Goal: Task Accomplishment & Management: Complete application form

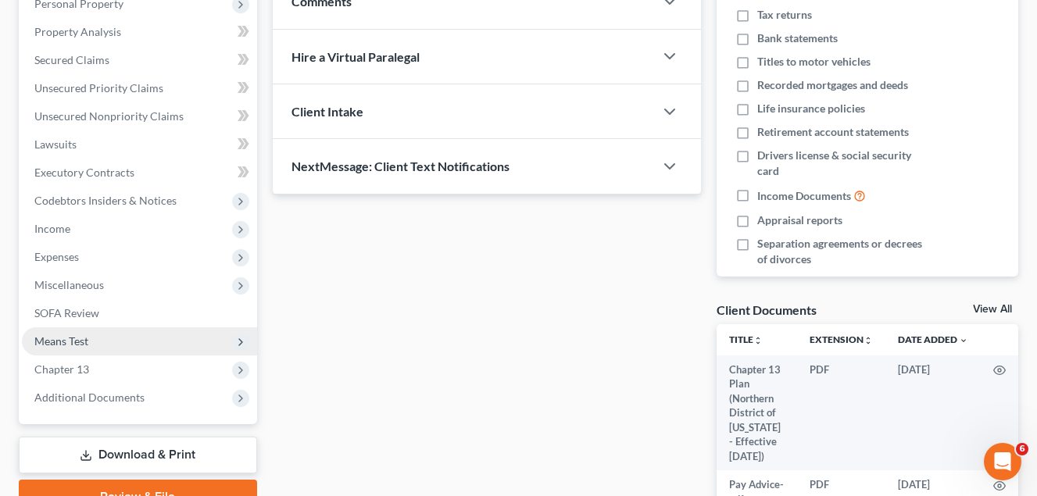
scroll to position [313, 0]
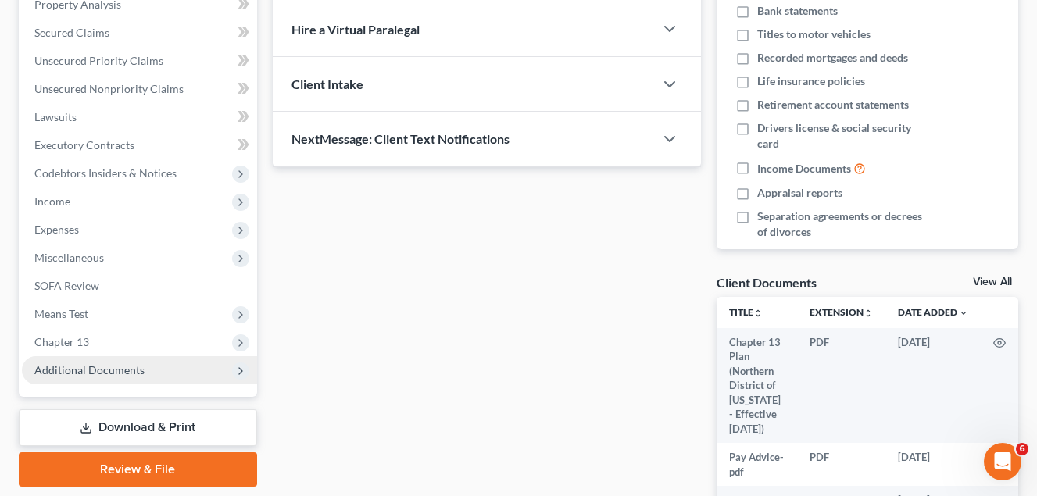
click at [105, 374] on span "Additional Documents" at bounding box center [89, 369] width 110 height 13
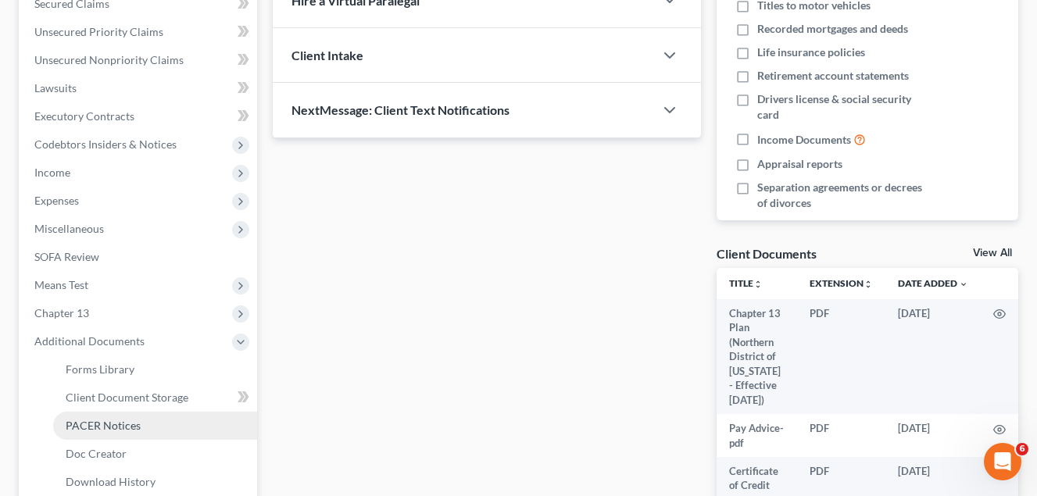
scroll to position [391, 0]
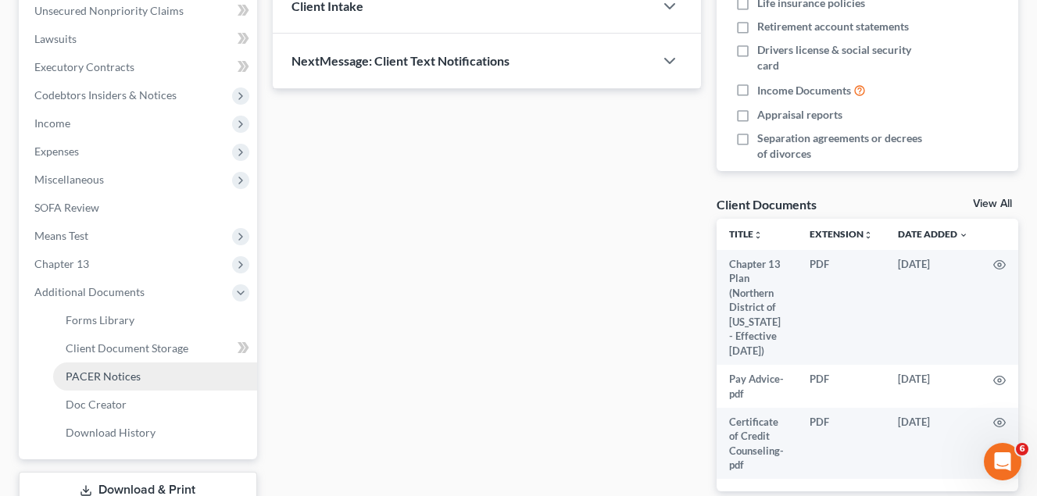
click at [116, 380] on span "PACER Notices" at bounding box center [103, 376] width 75 height 13
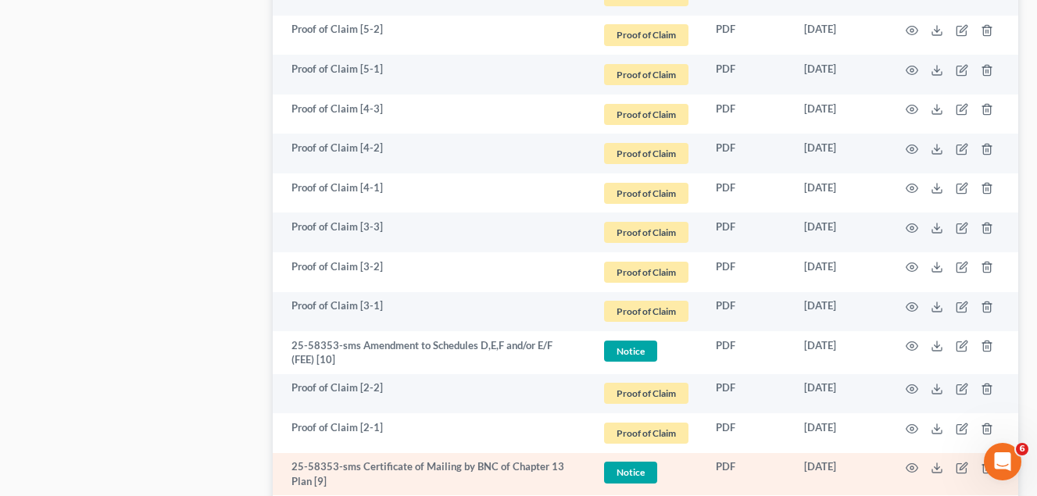
scroll to position [1251, 0]
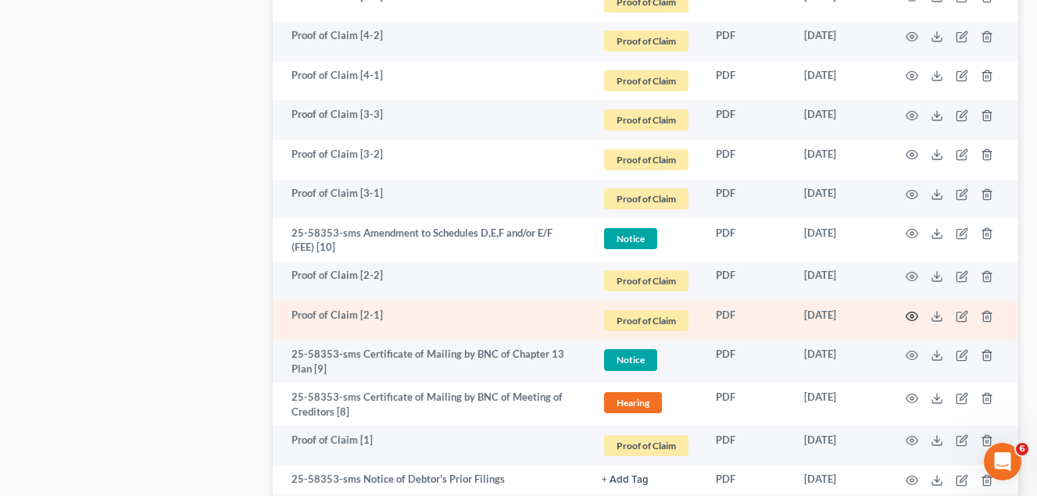
click at [914, 312] on icon "button" at bounding box center [913, 316] width 12 height 9
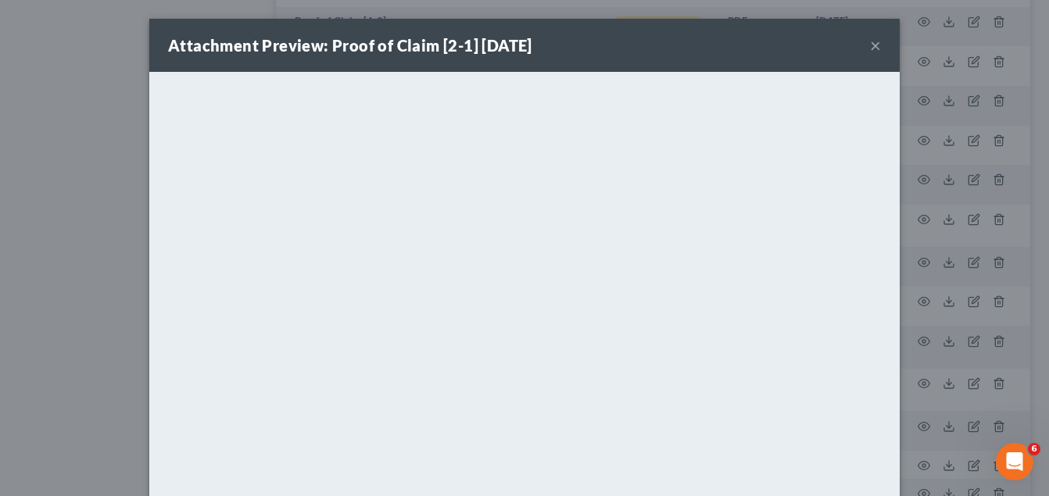
click at [870, 48] on button "×" at bounding box center [875, 45] width 11 height 19
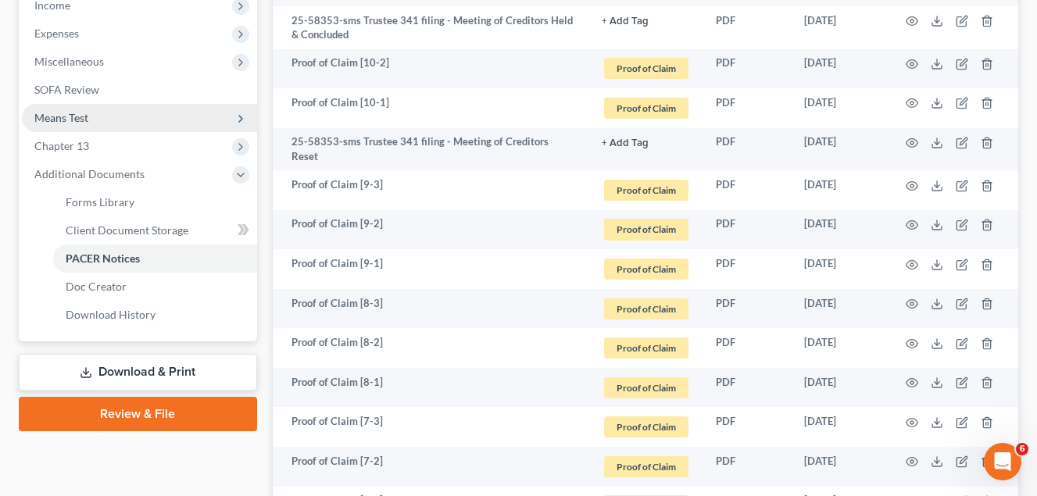
scroll to position [469, 0]
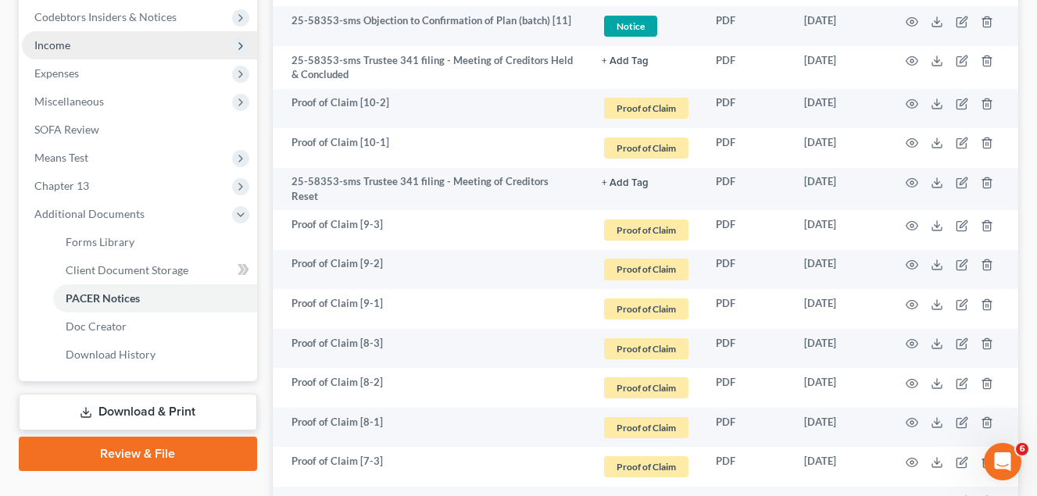
click at [62, 45] on span "Income" at bounding box center [52, 44] width 36 height 13
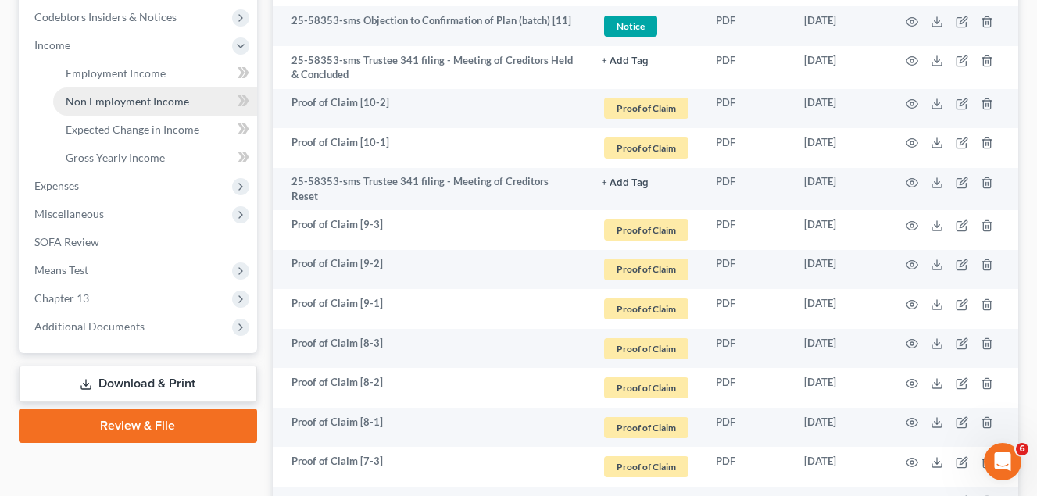
click at [134, 102] on span "Non Employment Income" at bounding box center [128, 101] width 124 height 13
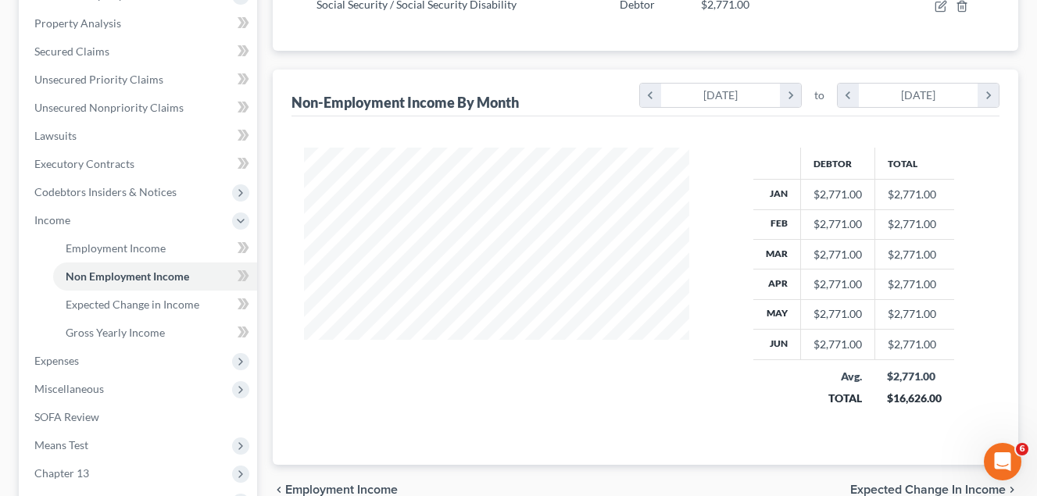
scroll to position [313, 0]
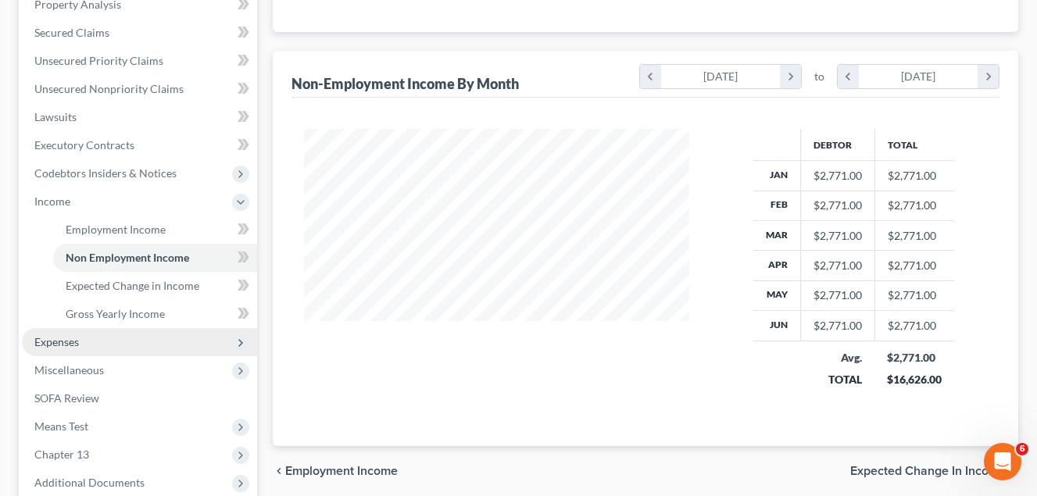
click at [70, 338] on span "Expenses" at bounding box center [56, 341] width 45 height 13
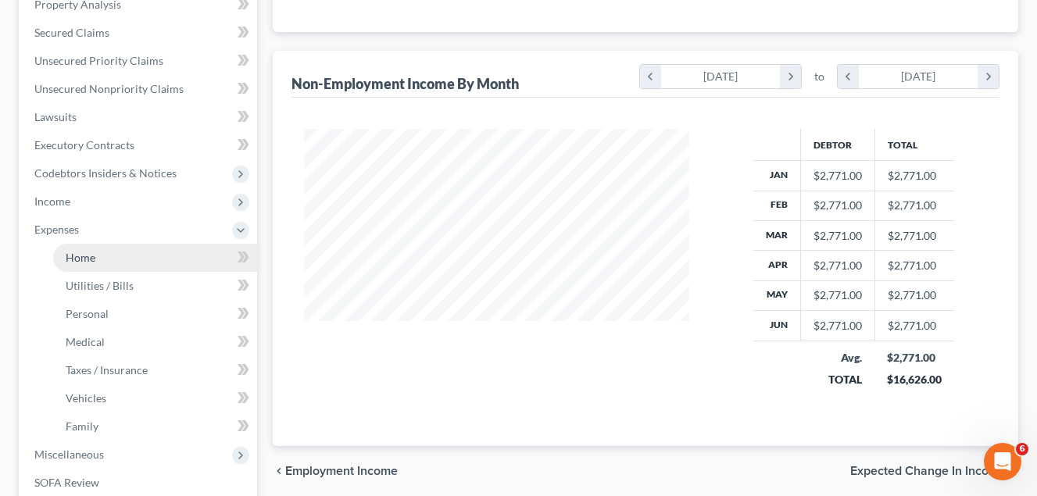
click at [89, 262] on span "Home" at bounding box center [81, 257] width 30 height 13
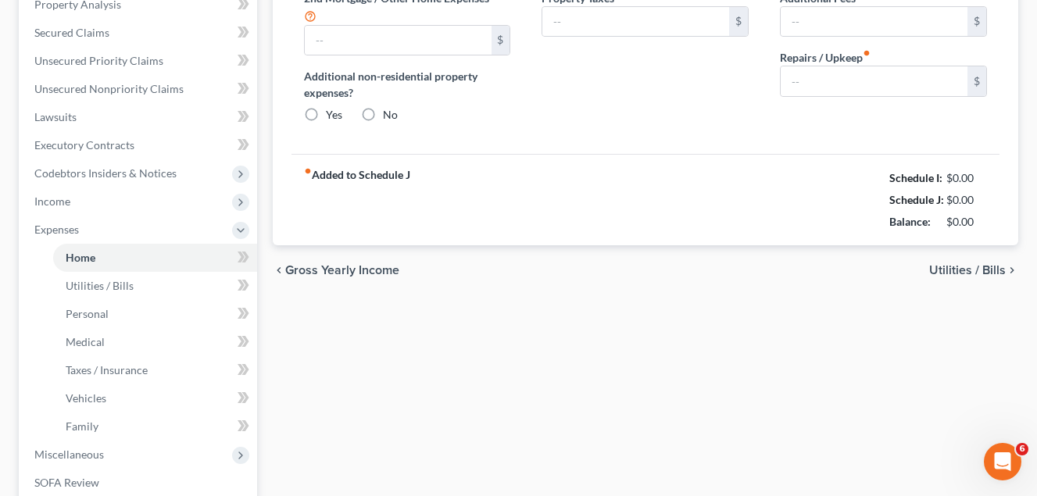
type input "0.00"
radio input "true"
type input "50.00"
type input "72.00"
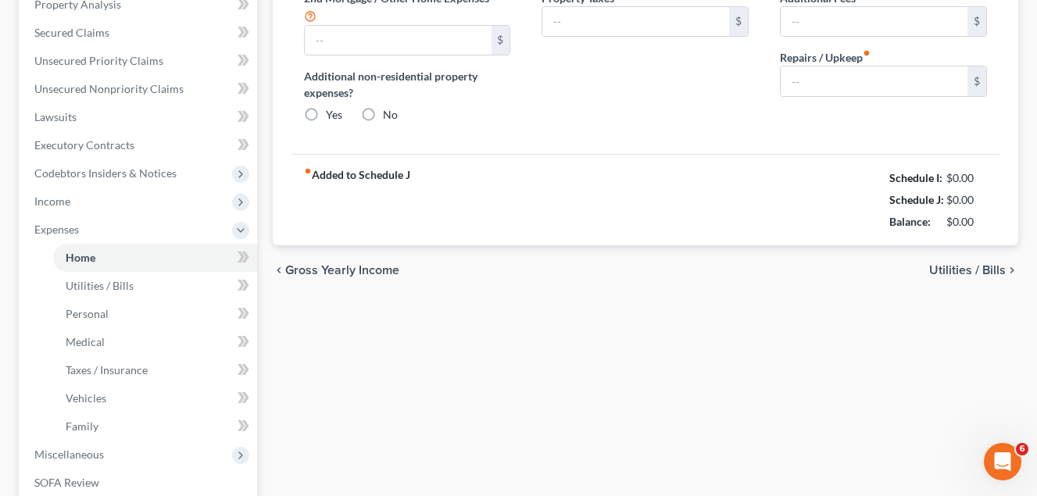
type input "0.00"
type input "50.00"
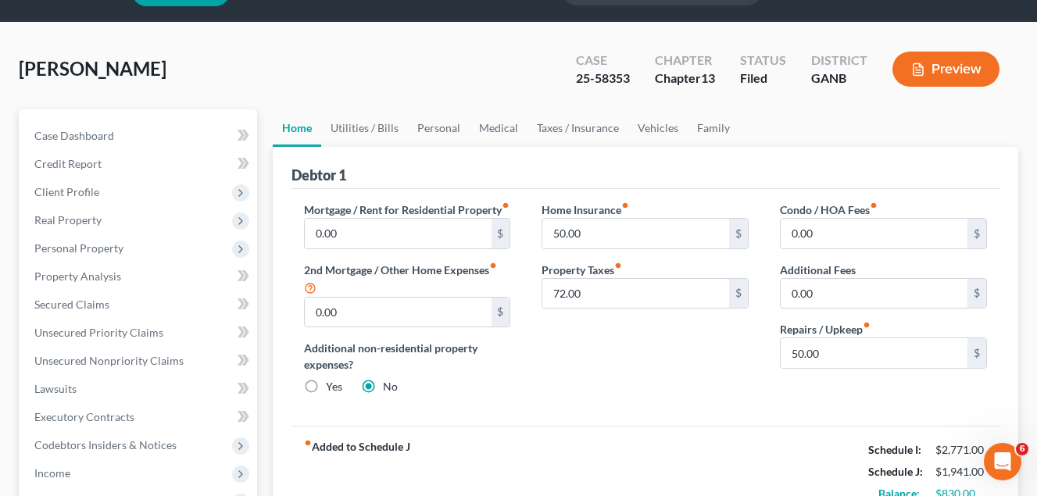
scroll to position [78, 0]
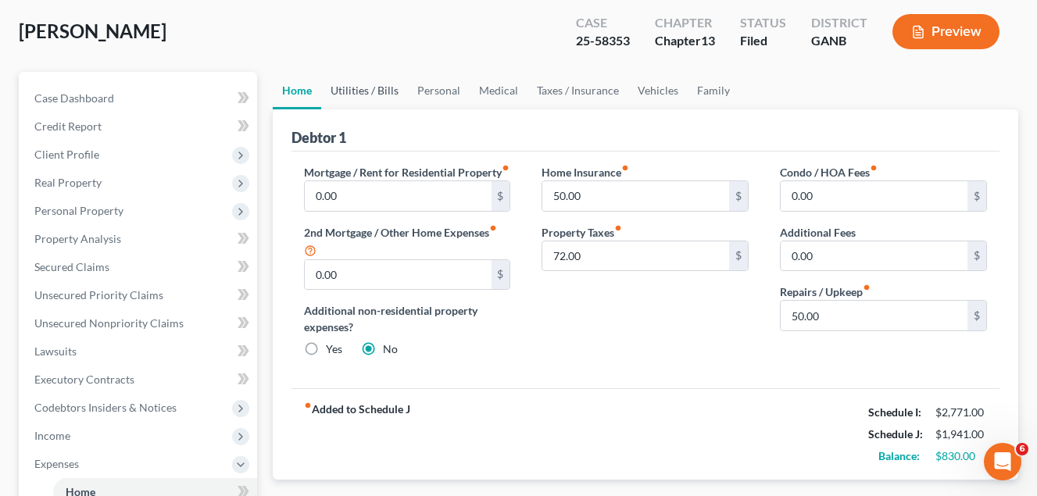
click at [360, 88] on link "Utilities / Bills" at bounding box center [364, 91] width 87 height 38
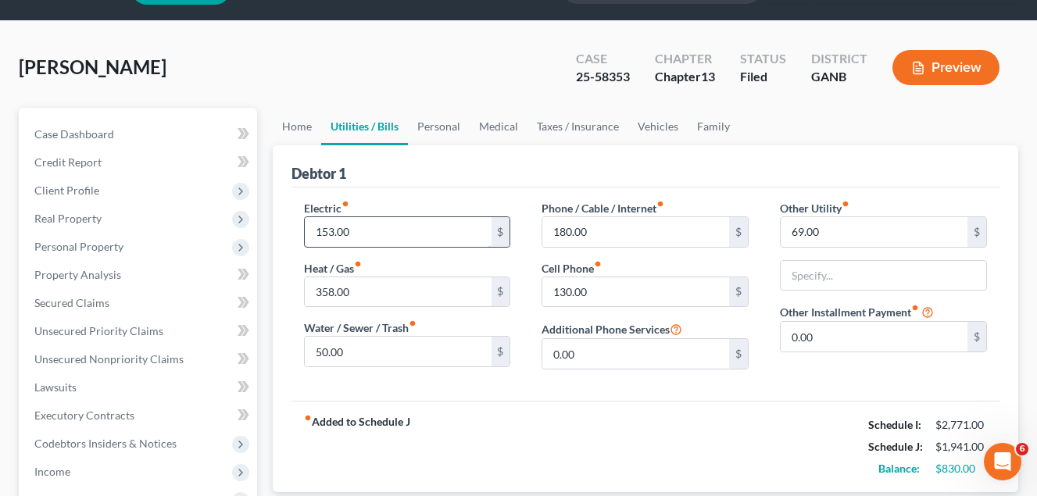
scroll to position [78, 0]
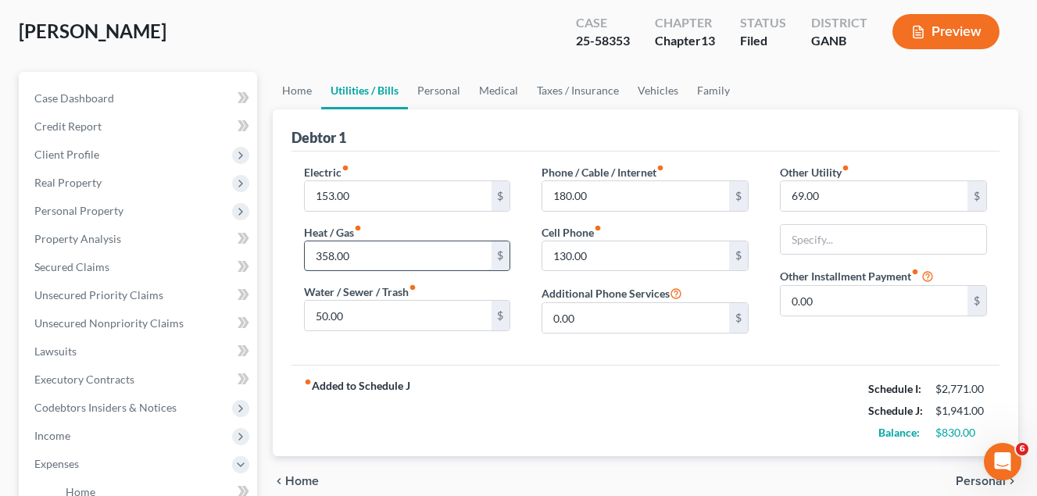
click at [351, 257] on input "358.00" at bounding box center [398, 257] width 187 height 30
type input "172.00"
click at [607, 196] on input "180.00" at bounding box center [635, 196] width 187 height 30
type input "164.00"
click at [443, 90] on link "Personal" at bounding box center [439, 91] width 62 height 38
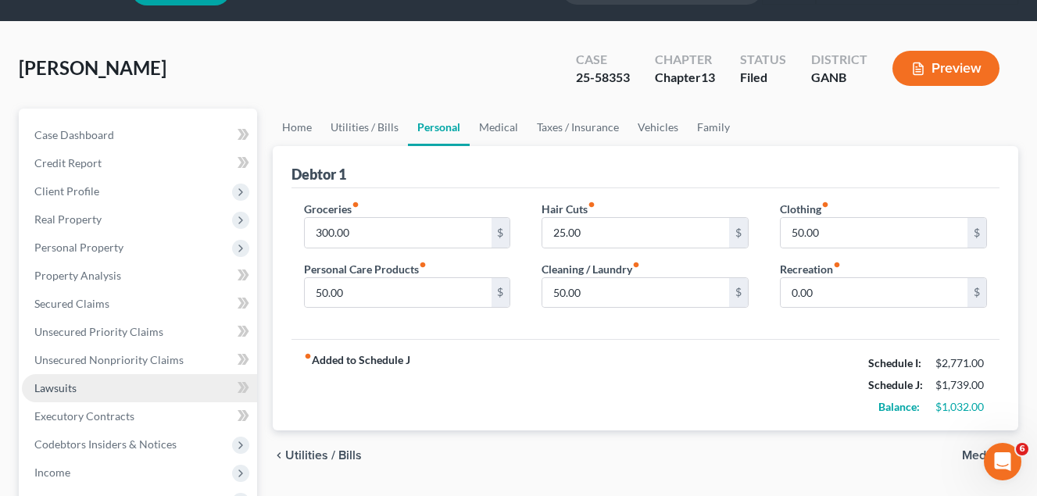
scroll to position [78, 0]
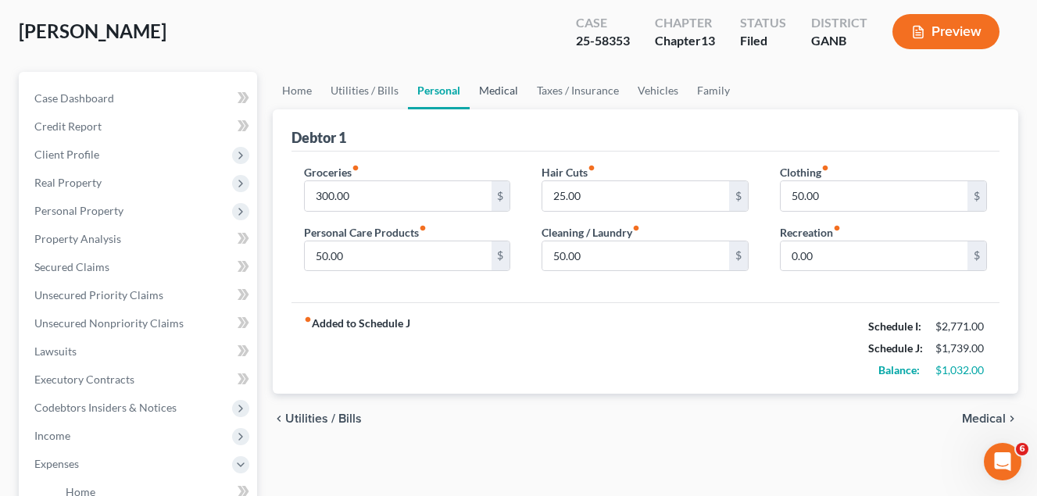
click at [503, 88] on link "Medical" at bounding box center [499, 91] width 58 height 38
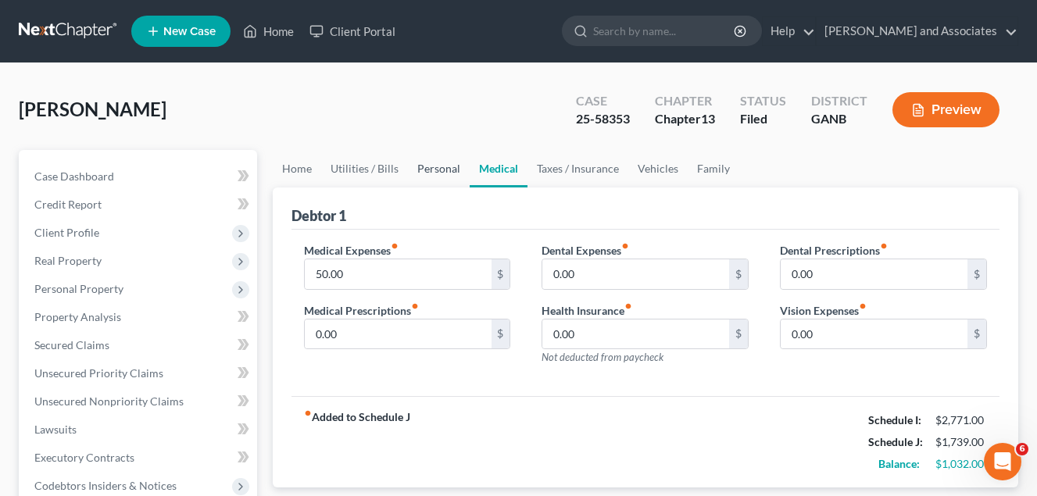
click at [440, 171] on link "Personal" at bounding box center [439, 169] width 62 height 38
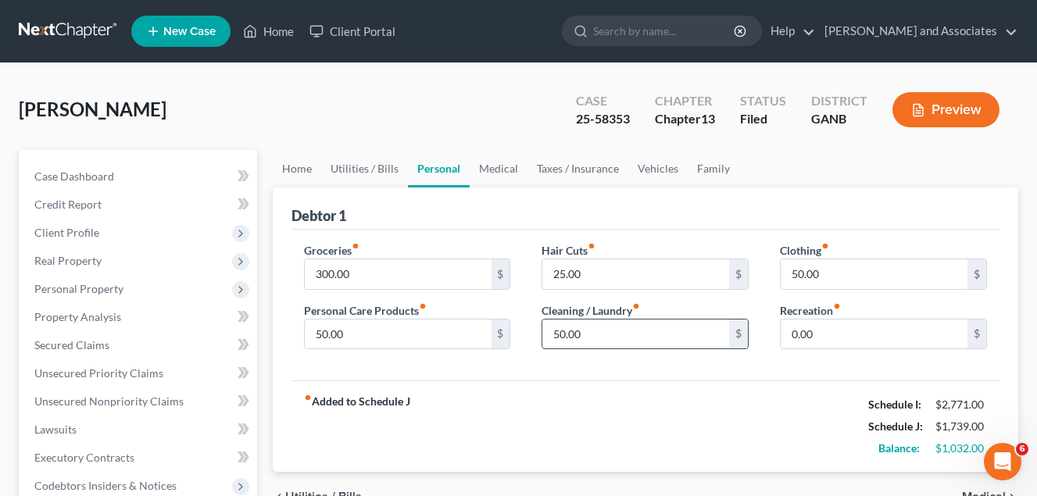
click at [595, 341] on input "50.00" at bounding box center [635, 335] width 187 height 30
type input "25.00"
click at [837, 281] on input "50.00" at bounding box center [874, 275] width 187 height 30
type input "25.00"
click at [492, 167] on link "Medical" at bounding box center [499, 169] width 58 height 38
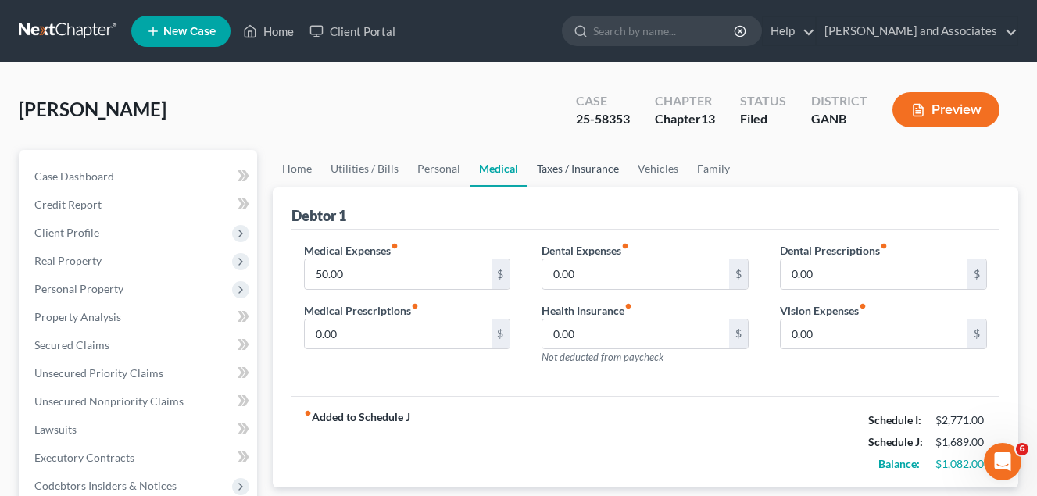
click at [607, 170] on link "Taxes / Insurance" at bounding box center [578, 169] width 101 height 38
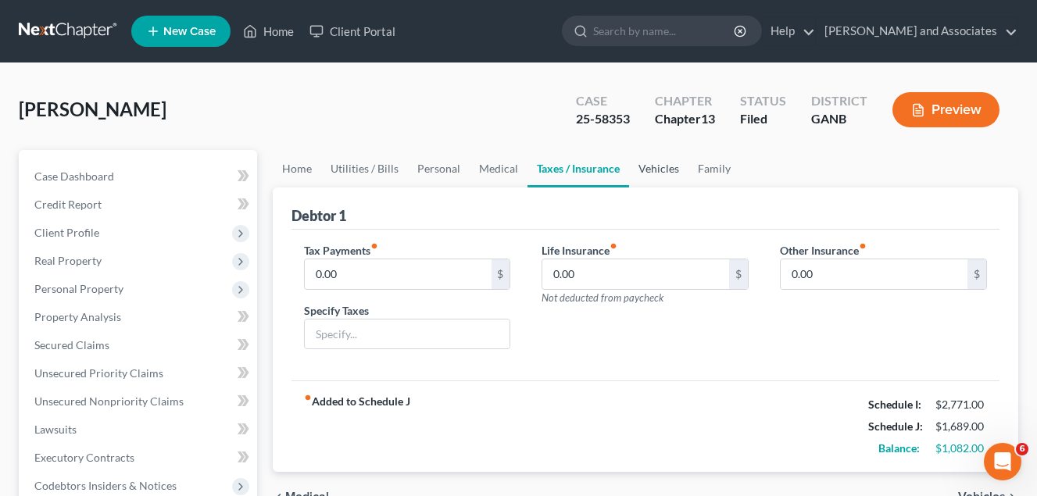
click at [643, 169] on link "Vehicles" at bounding box center [658, 169] width 59 height 38
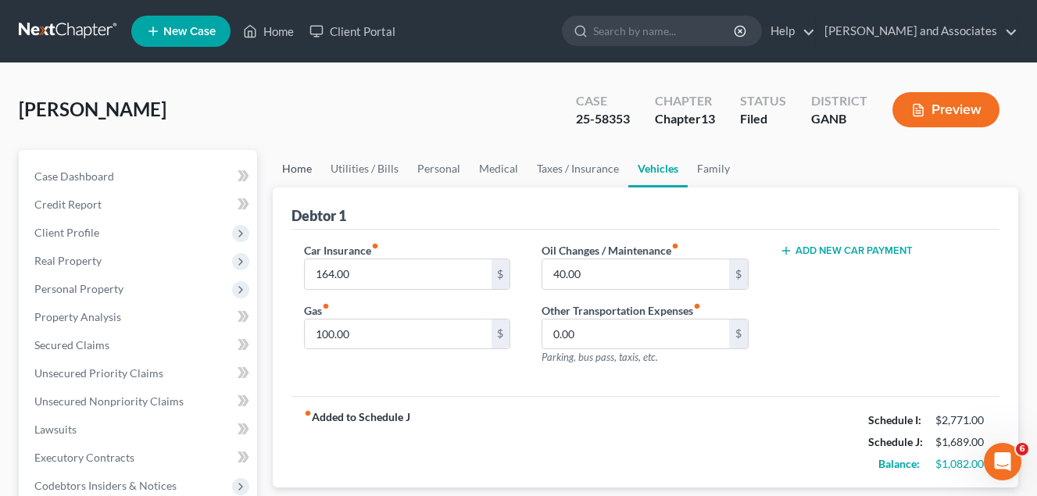
click at [298, 169] on link "Home" at bounding box center [297, 169] width 48 height 38
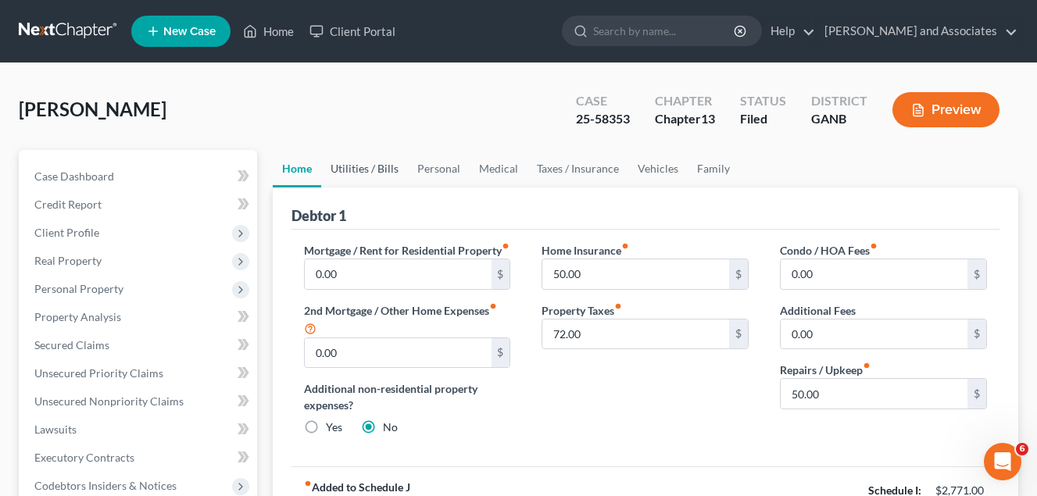
click at [360, 167] on link "Utilities / Bills" at bounding box center [364, 169] width 87 height 38
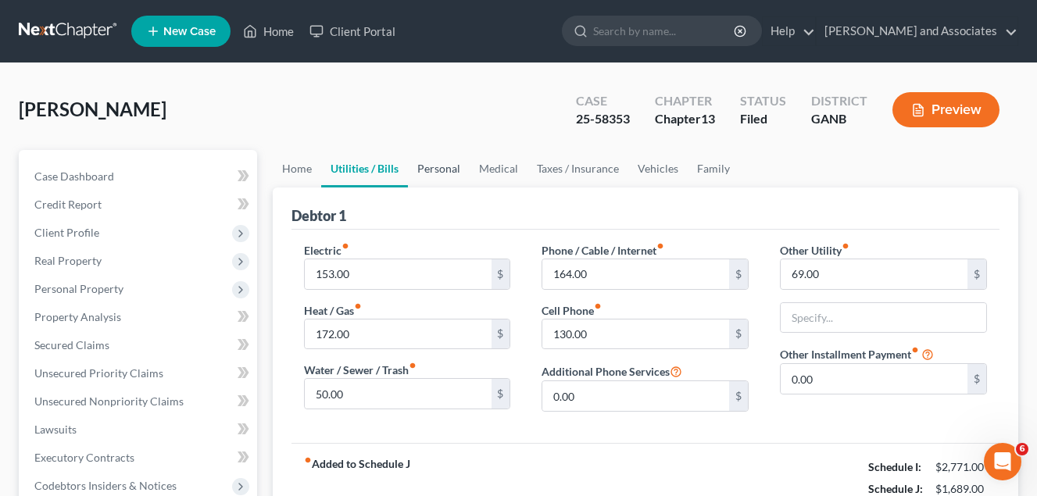
click at [439, 168] on link "Personal" at bounding box center [439, 169] width 62 height 38
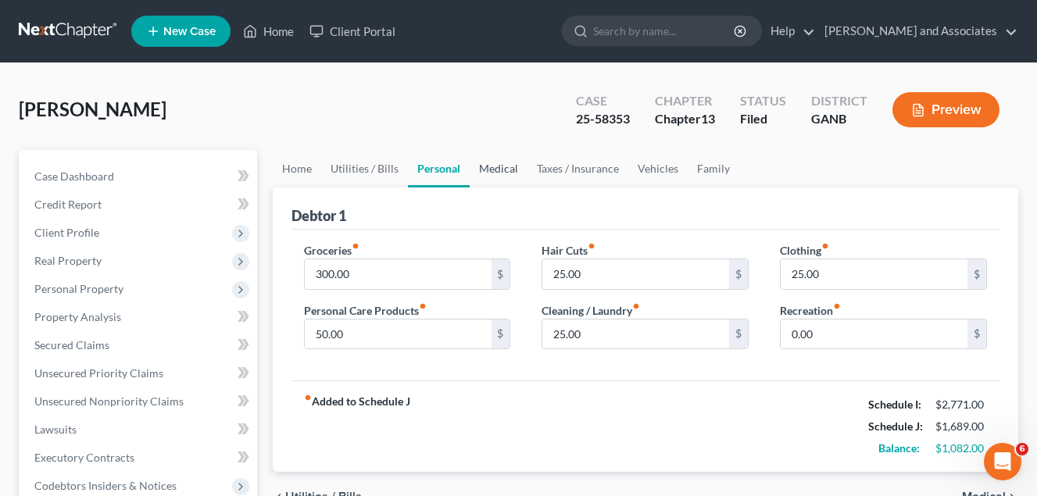
click at [500, 167] on link "Medical" at bounding box center [499, 169] width 58 height 38
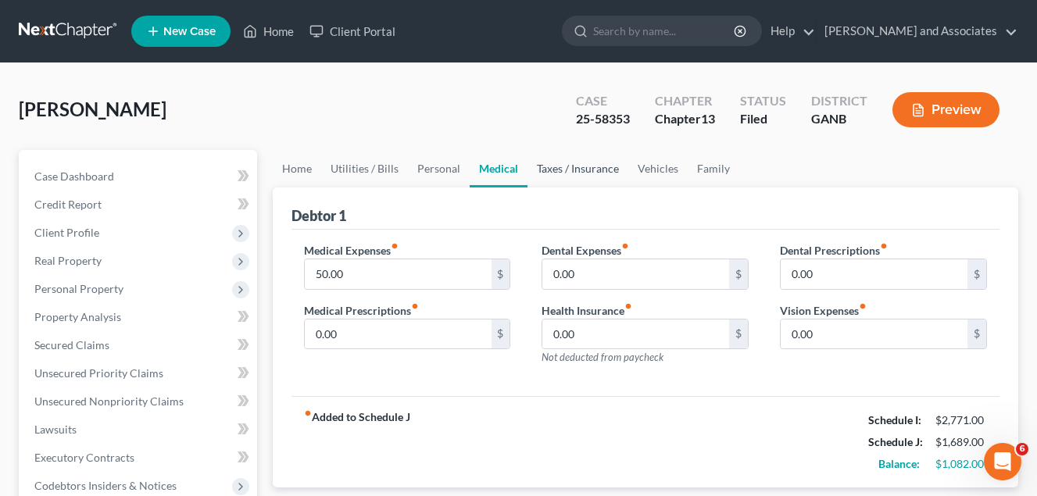
click at [585, 170] on link "Taxes / Insurance" at bounding box center [578, 169] width 101 height 38
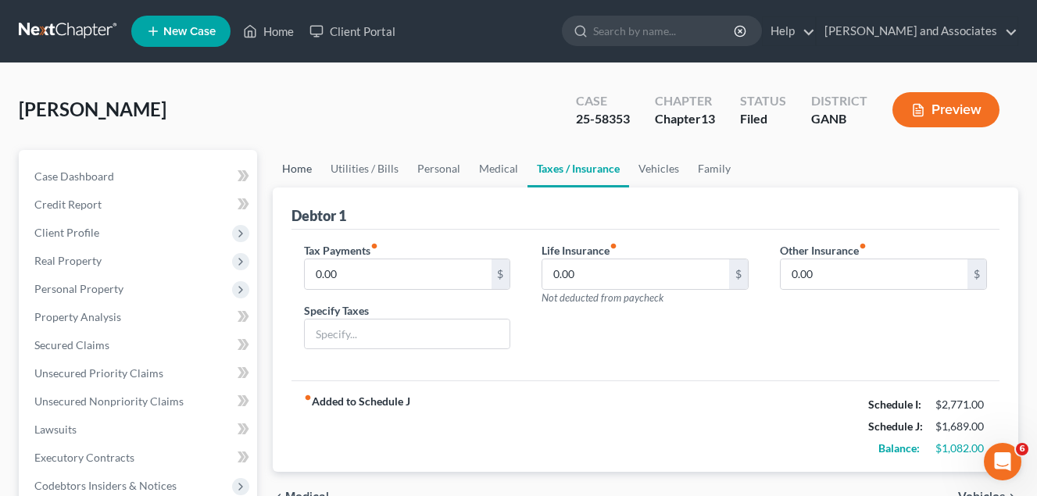
click at [297, 164] on link "Home" at bounding box center [297, 169] width 48 height 38
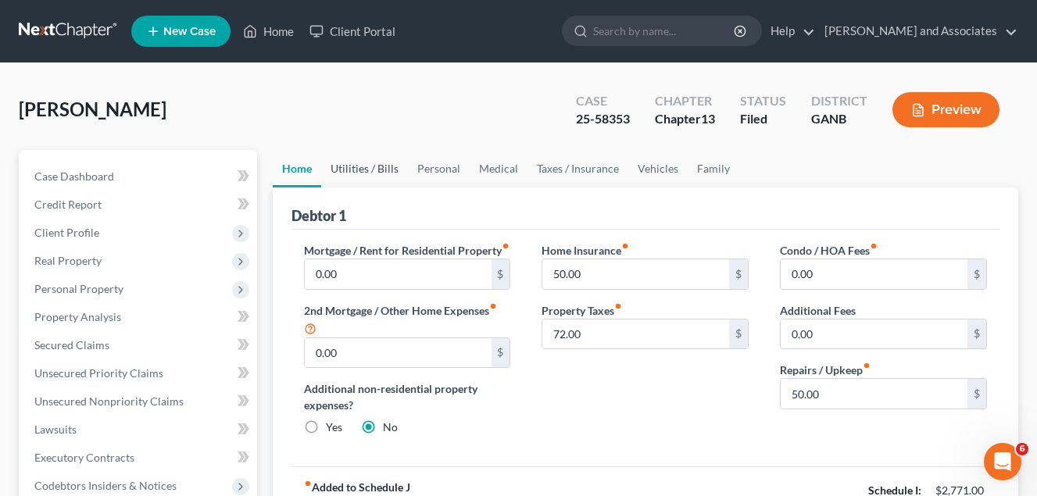
click at [362, 173] on link "Utilities / Bills" at bounding box center [364, 169] width 87 height 38
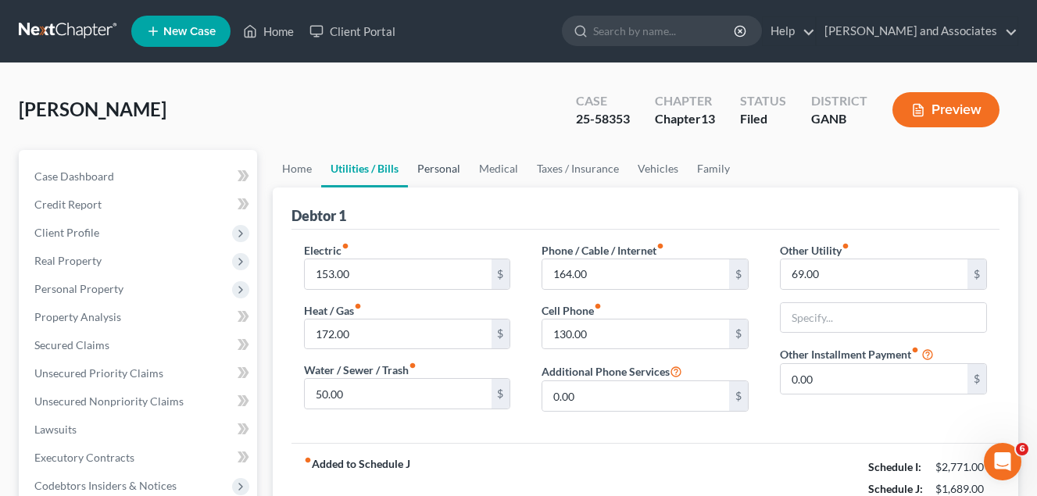
click at [438, 166] on link "Personal" at bounding box center [439, 169] width 62 height 38
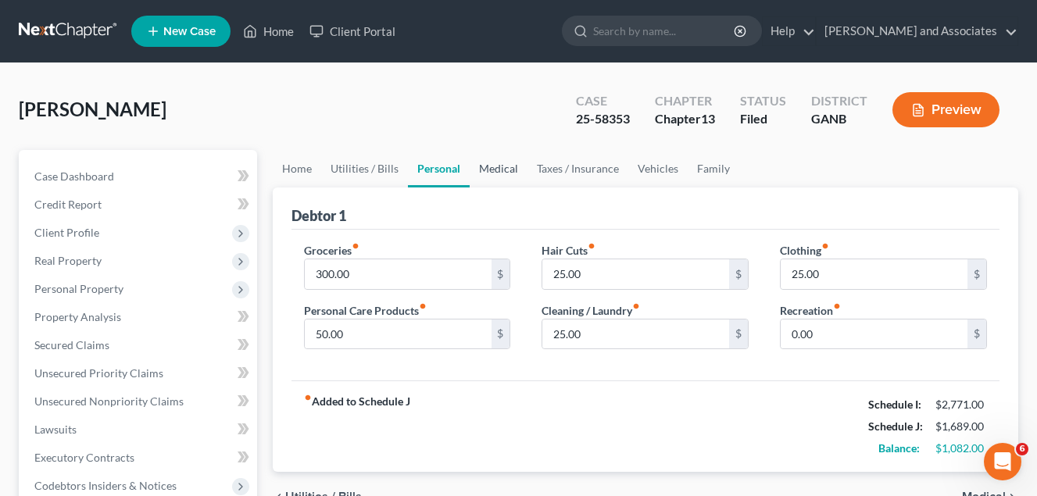
click at [499, 171] on link "Medical" at bounding box center [499, 169] width 58 height 38
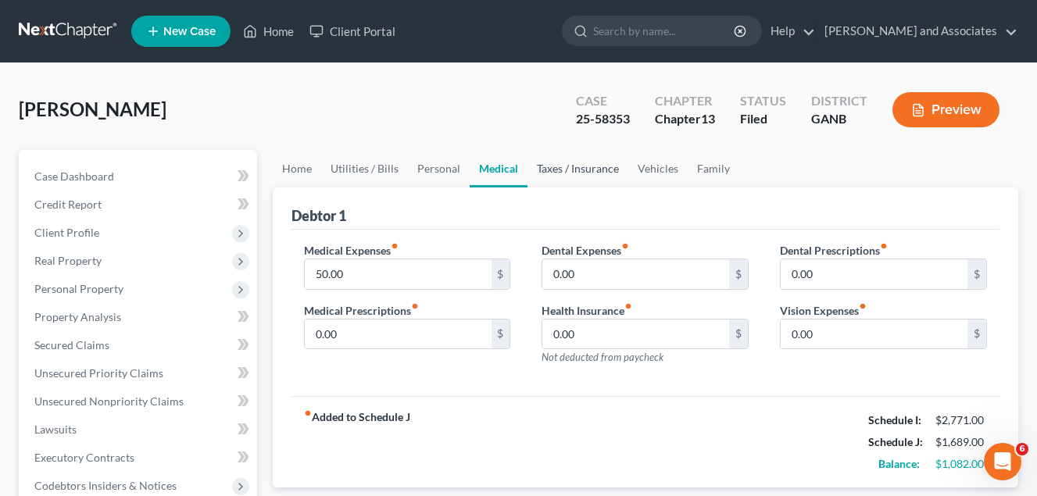
click at [565, 169] on link "Taxes / Insurance" at bounding box center [578, 169] width 101 height 38
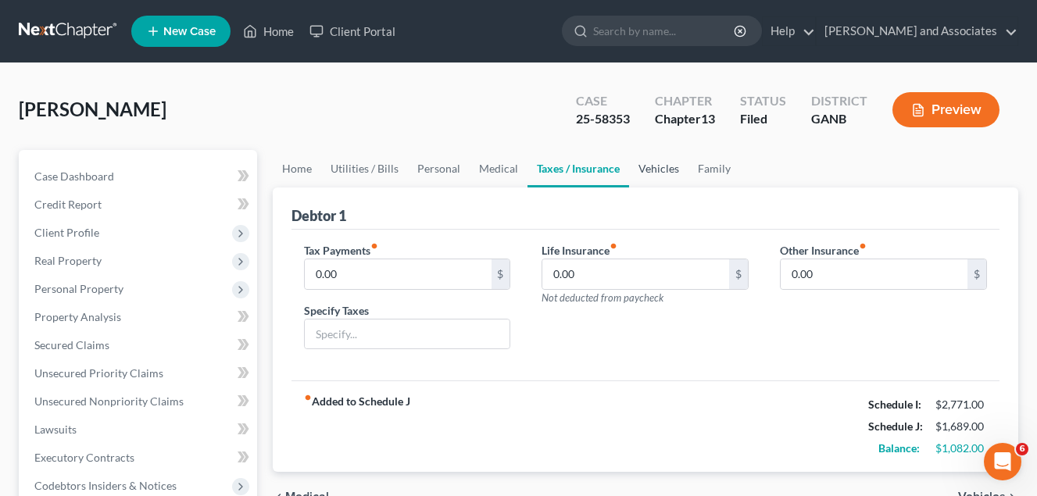
click at [663, 168] on link "Vehicles" at bounding box center [658, 169] width 59 height 38
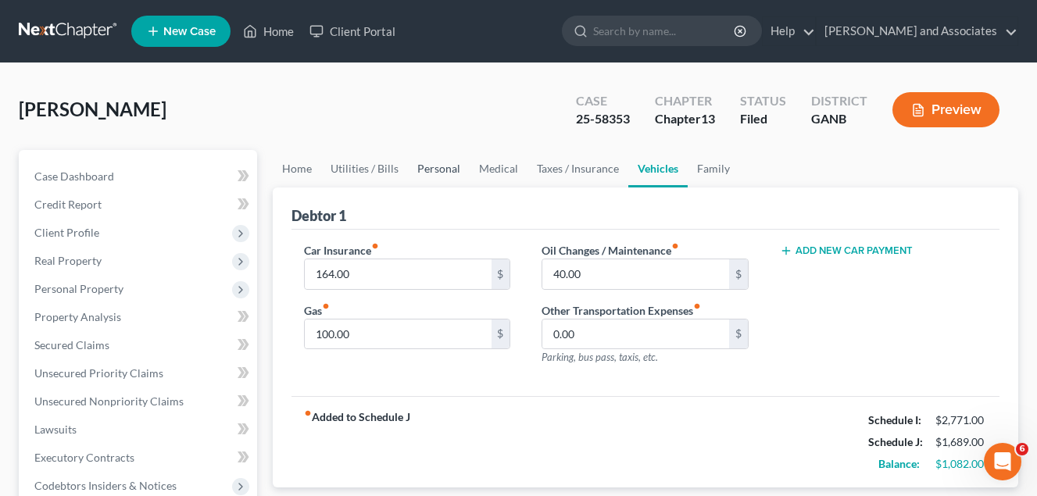
click at [439, 170] on link "Personal" at bounding box center [439, 169] width 62 height 38
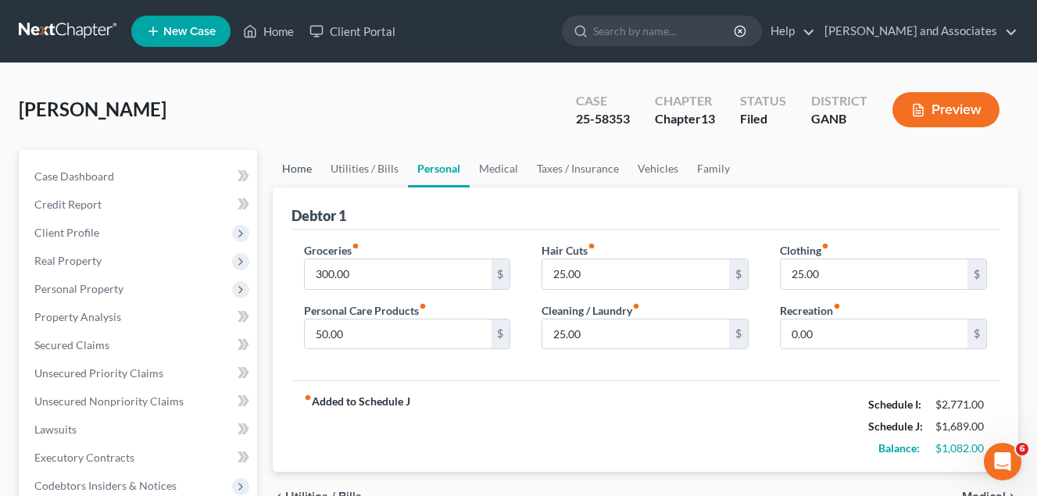
click at [306, 170] on link "Home" at bounding box center [297, 169] width 48 height 38
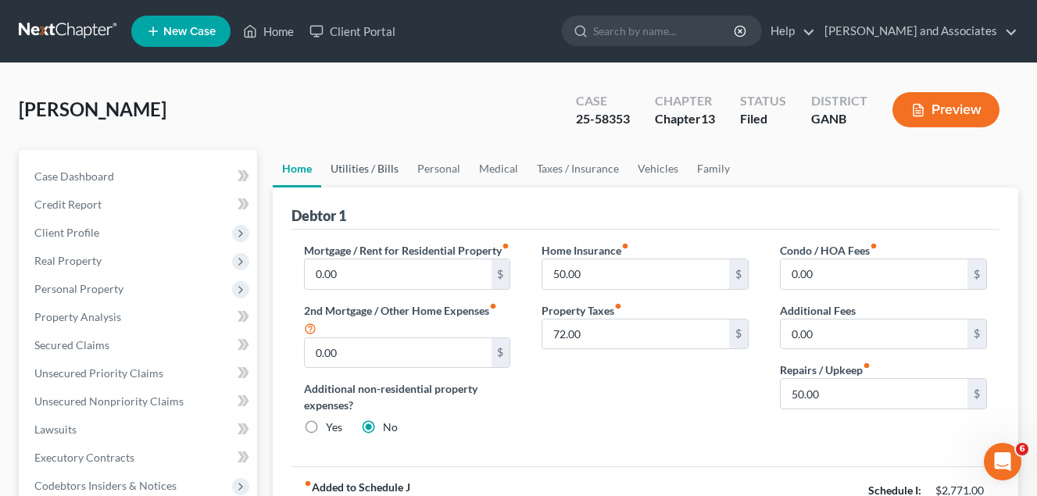
click at [355, 165] on link "Utilities / Bills" at bounding box center [364, 169] width 87 height 38
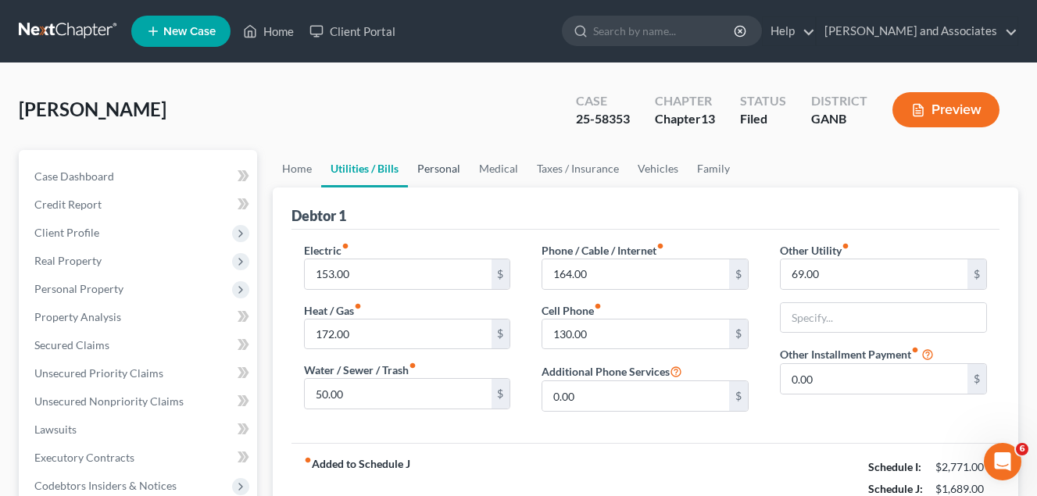
click at [435, 171] on link "Personal" at bounding box center [439, 169] width 62 height 38
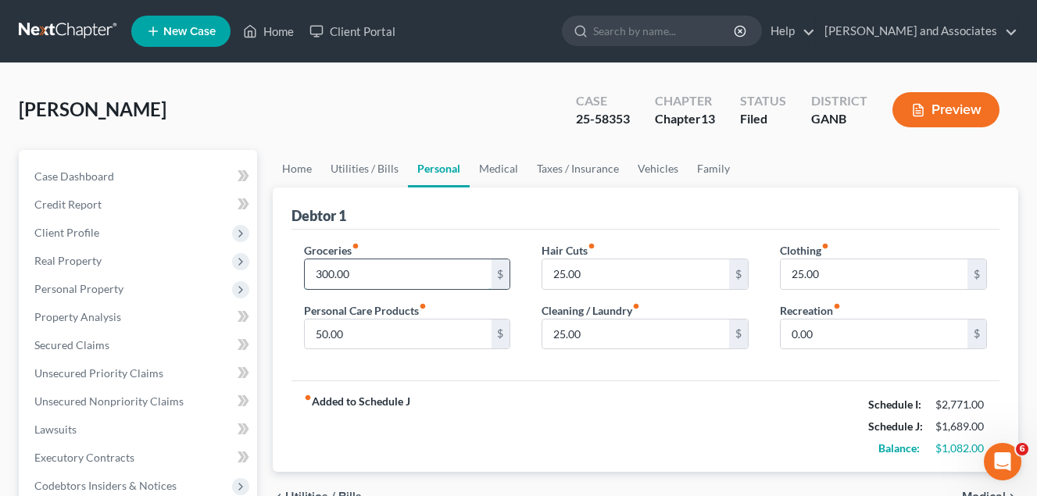
click at [363, 269] on input "300.00" at bounding box center [398, 275] width 187 height 30
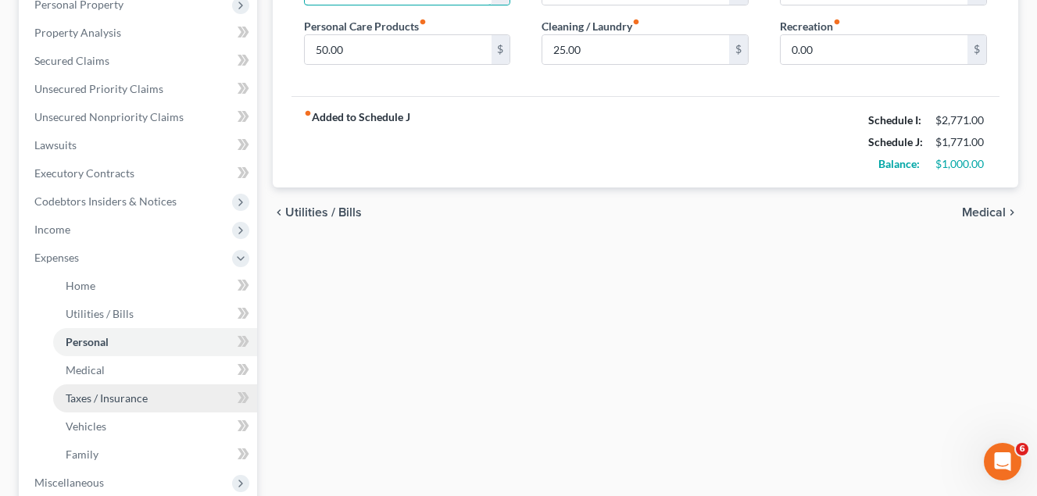
scroll to position [313, 0]
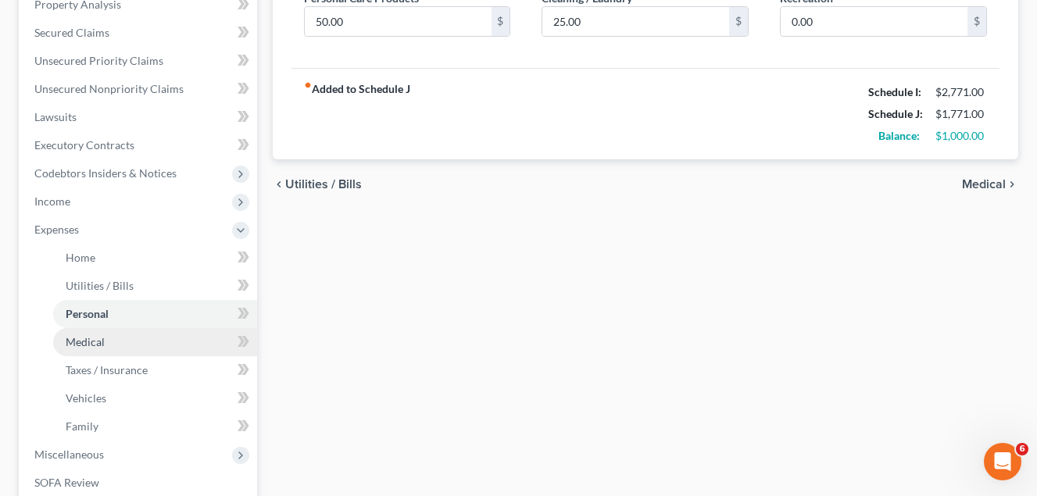
type input "382.00"
click at [103, 339] on span "Medical" at bounding box center [85, 341] width 39 height 13
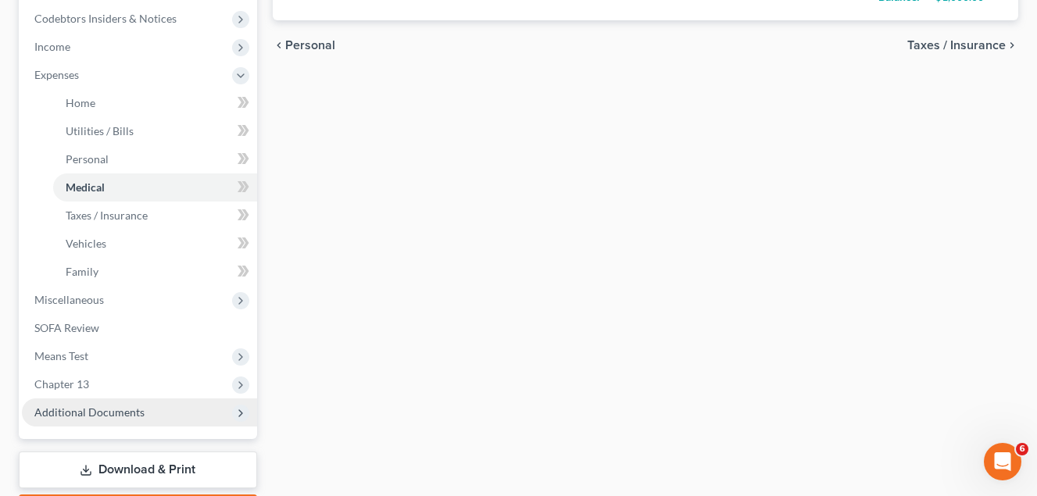
scroll to position [547, 0]
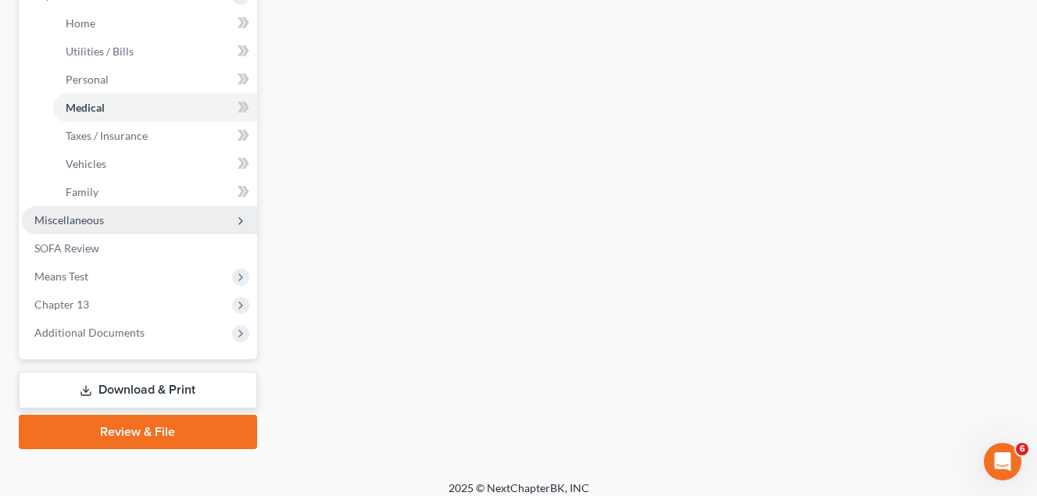
click at [88, 224] on span "Miscellaneous" at bounding box center [69, 219] width 70 height 13
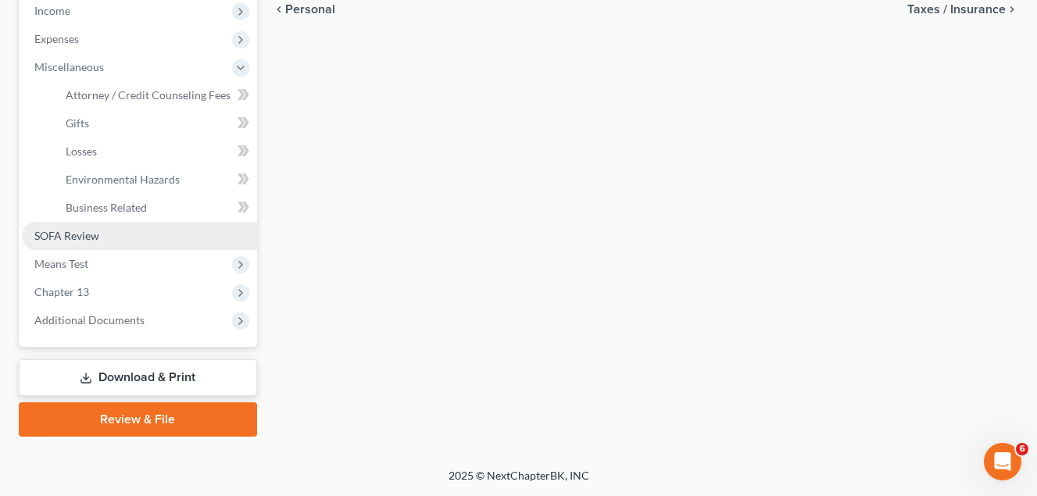
scroll to position [503, 0]
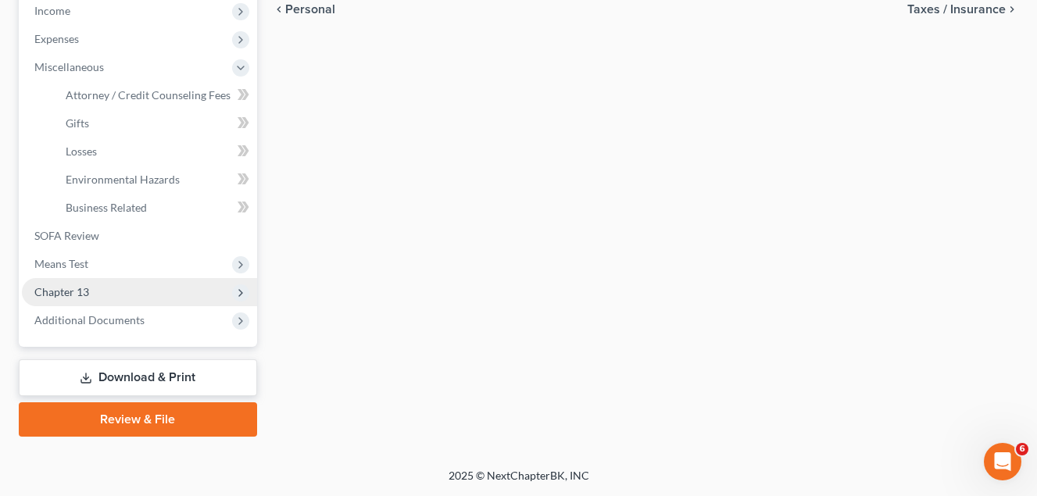
click at [74, 290] on span "Chapter 13" at bounding box center [61, 291] width 55 height 13
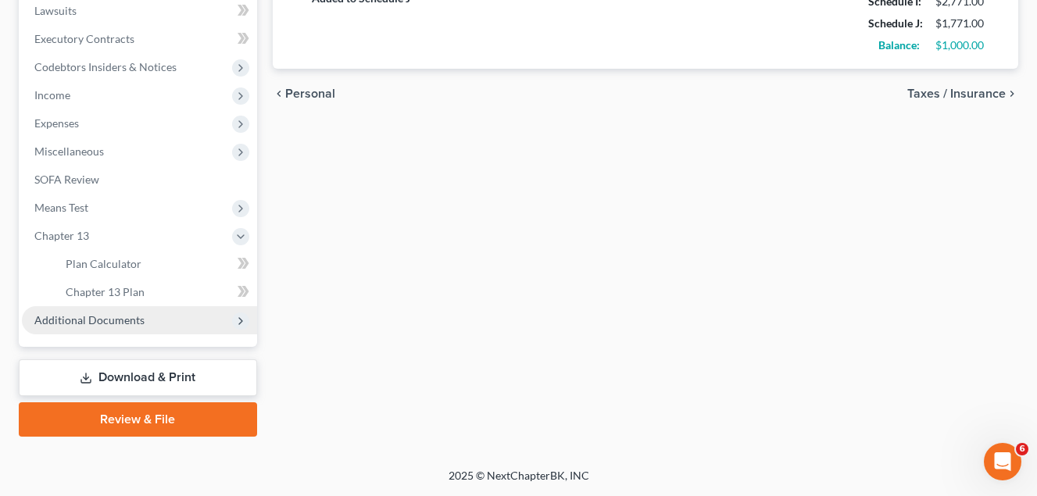
scroll to position [419, 0]
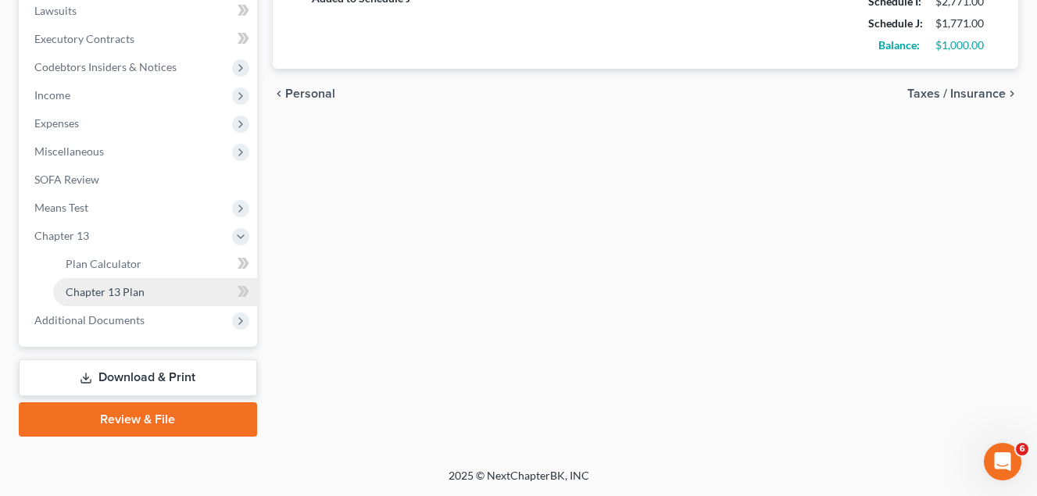
click at [135, 292] on span "Chapter 13 Plan" at bounding box center [105, 291] width 79 height 13
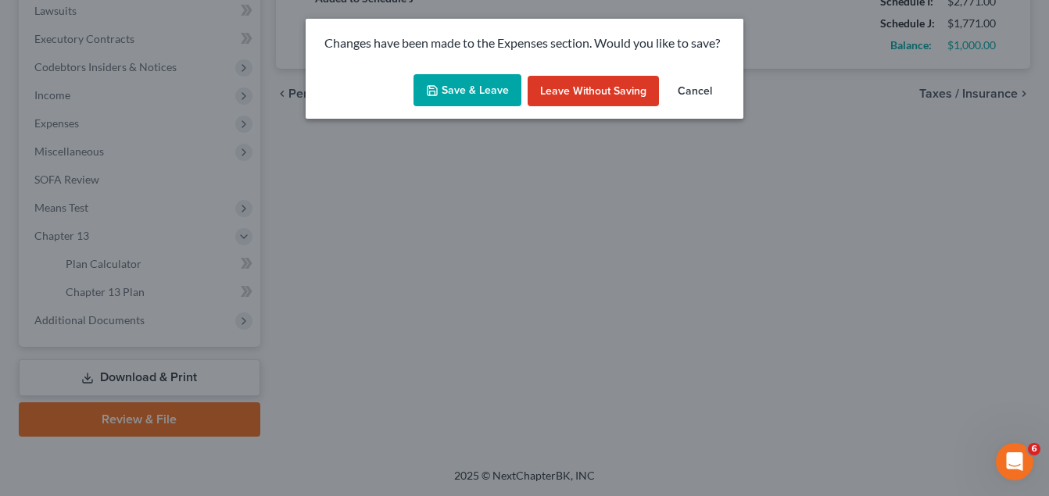
click at [469, 95] on button "Save & Leave" at bounding box center [467, 90] width 108 height 33
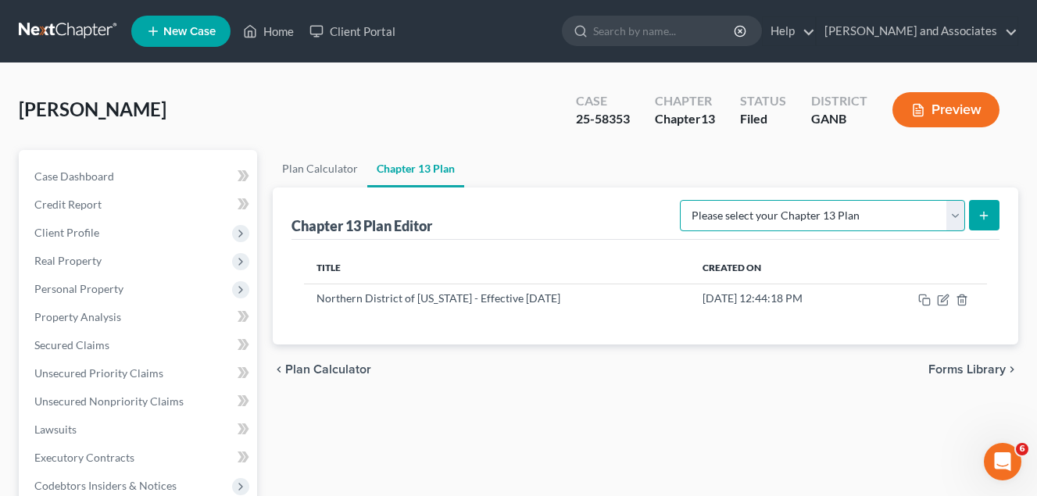
click at [954, 216] on select "Please select your Chapter 13 Plan National Form Plan - Official Form 113 North…" at bounding box center [822, 215] width 285 height 31
click at [907, 141] on div "[PERSON_NAME] Upgraded Case 25-58353 Chapter Chapter 13 Status Filed District G…" at bounding box center [519, 116] width 1000 height 68
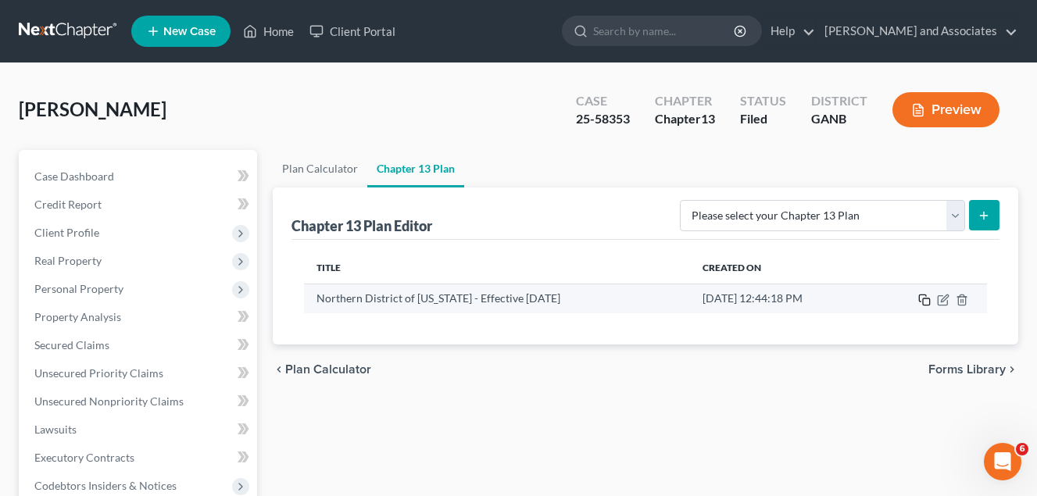
click at [927, 303] on icon "button" at bounding box center [924, 300] width 13 height 13
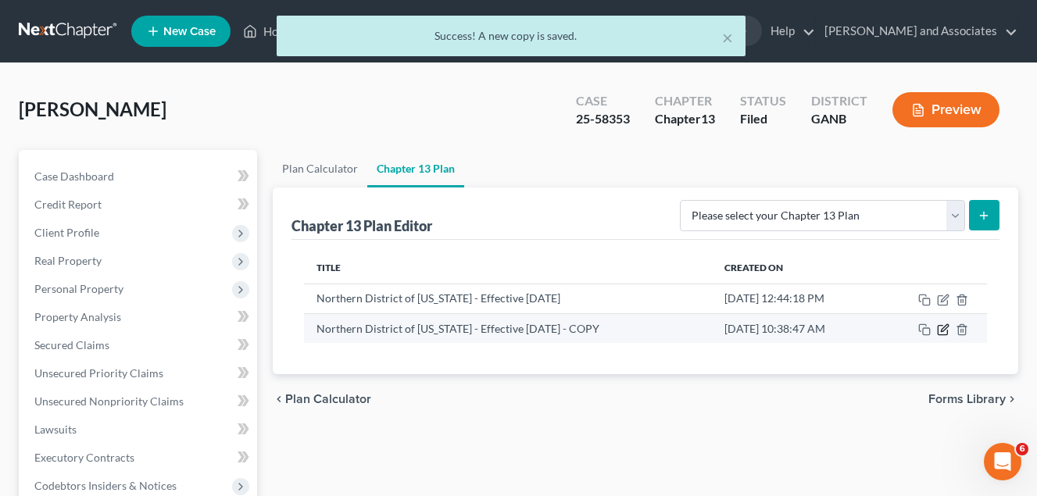
click at [941, 331] on icon "button" at bounding box center [944, 327] width 7 height 7
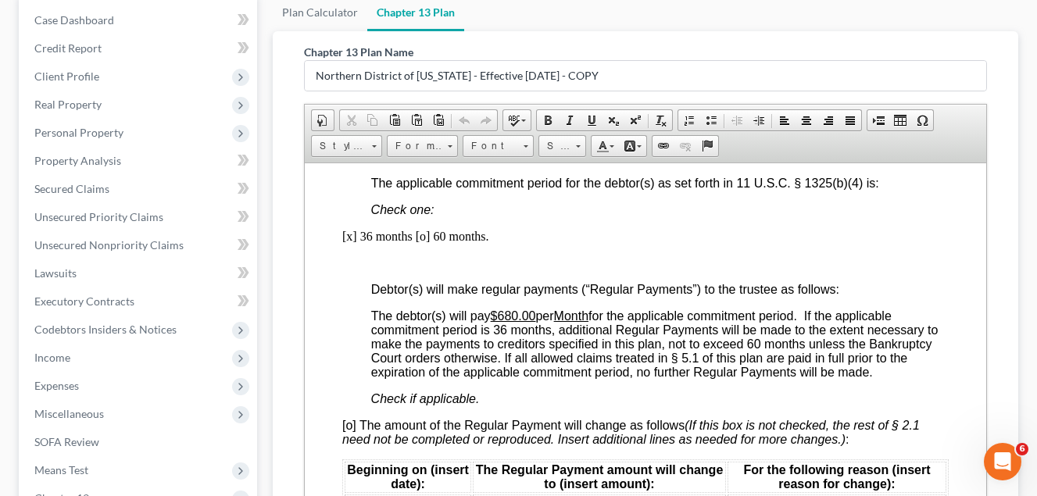
scroll to position [1172, 0]
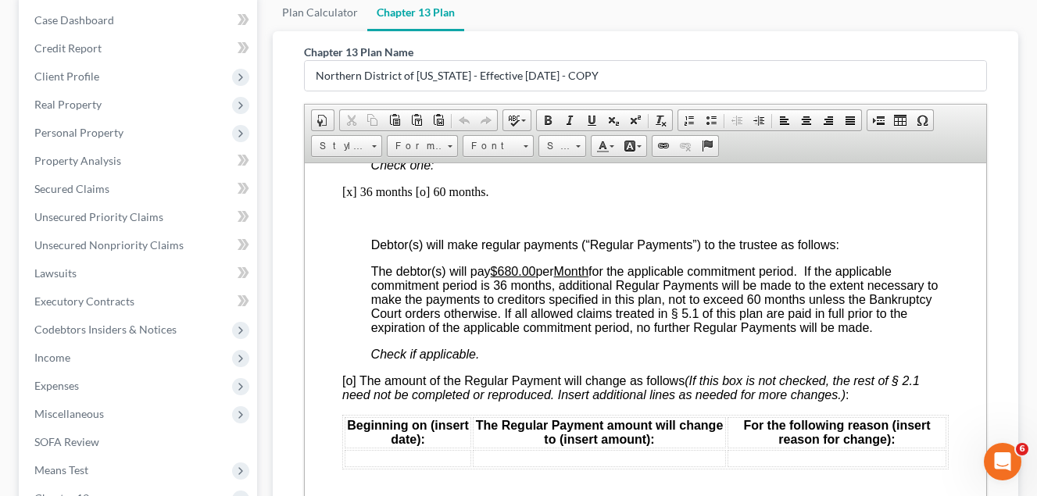
click at [535, 277] on u "$680.00" at bounding box center [512, 270] width 45 height 13
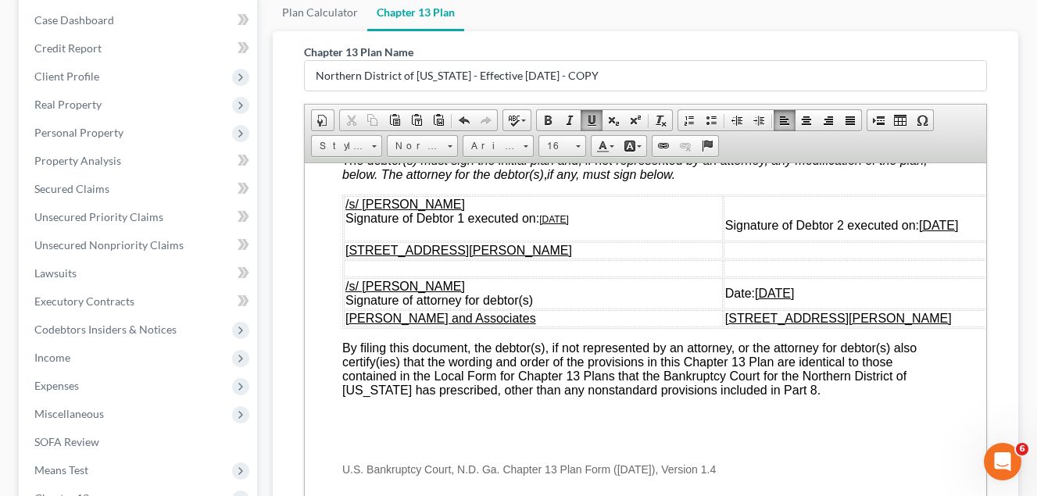
scroll to position [5472, 0]
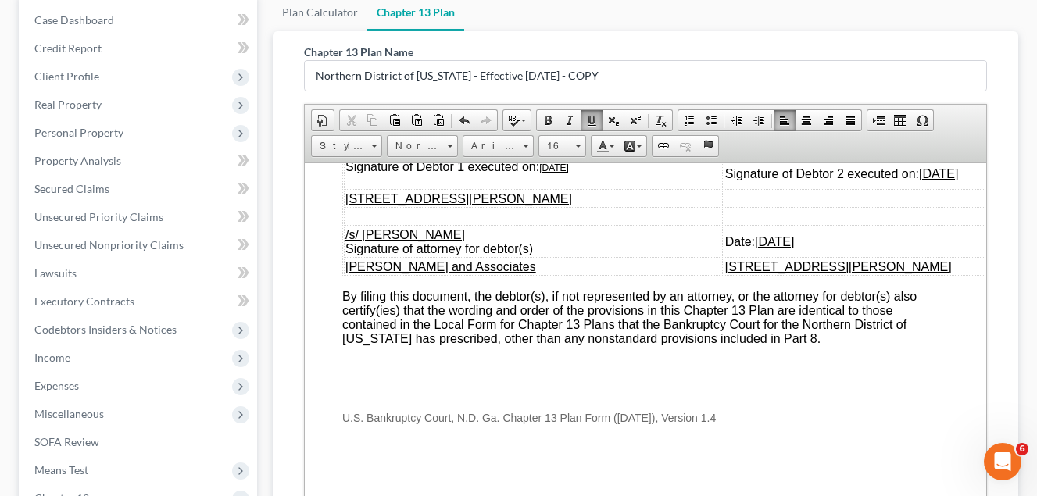
click at [564, 173] on u "[DATE]" at bounding box center [554, 167] width 30 height 11
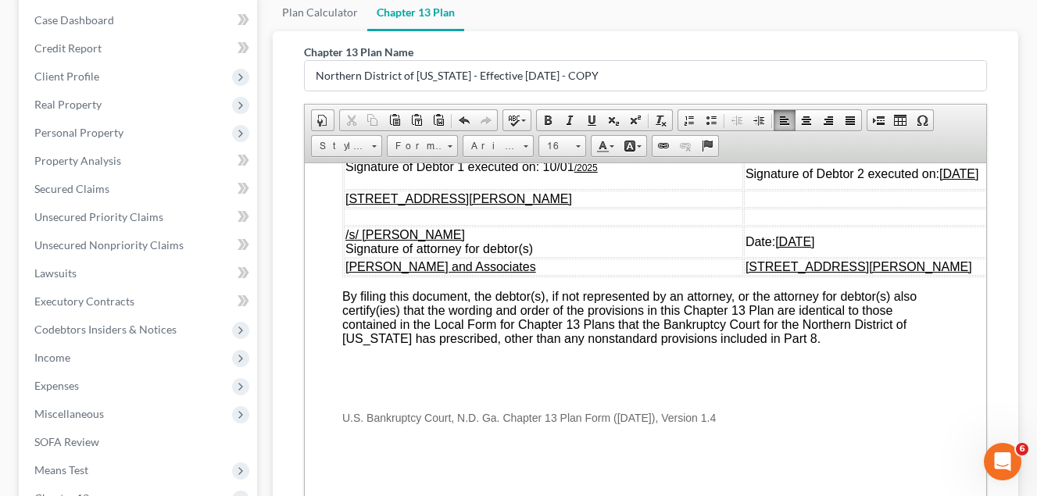
click at [602, 189] on td "/s/ [PERSON_NAME] Signature of Debtor 1 executed on: [DATE]" at bounding box center [542, 166] width 399 height 45
click at [950, 180] on u "[DATE]" at bounding box center [958, 172] width 39 height 13
click at [783, 248] on u "[DATE]" at bounding box center [771, 240] width 39 height 13
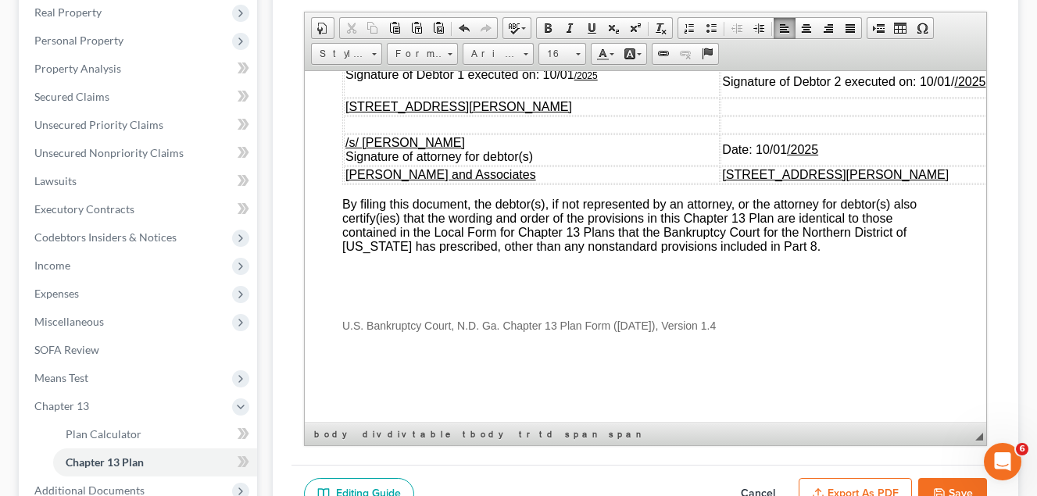
scroll to position [391, 0]
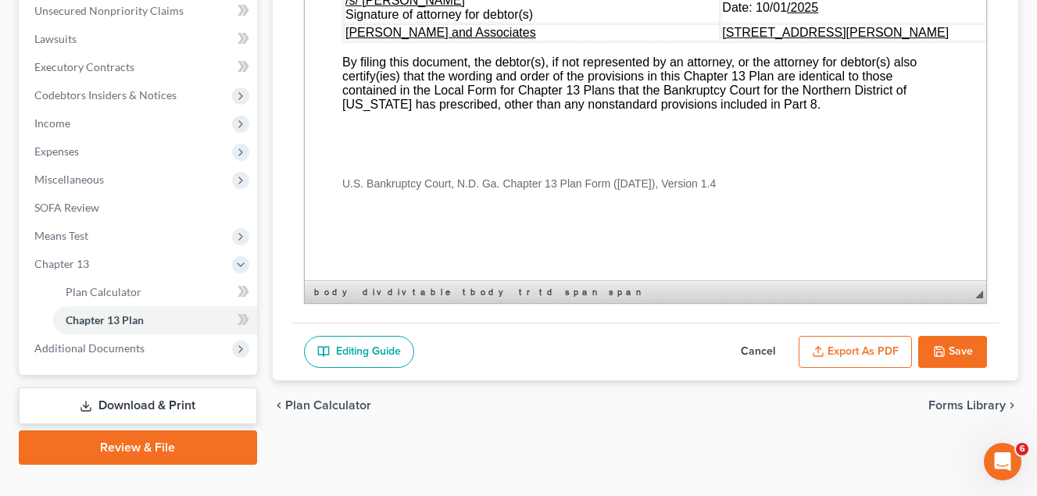
click at [960, 352] on button "Save" at bounding box center [952, 352] width 69 height 33
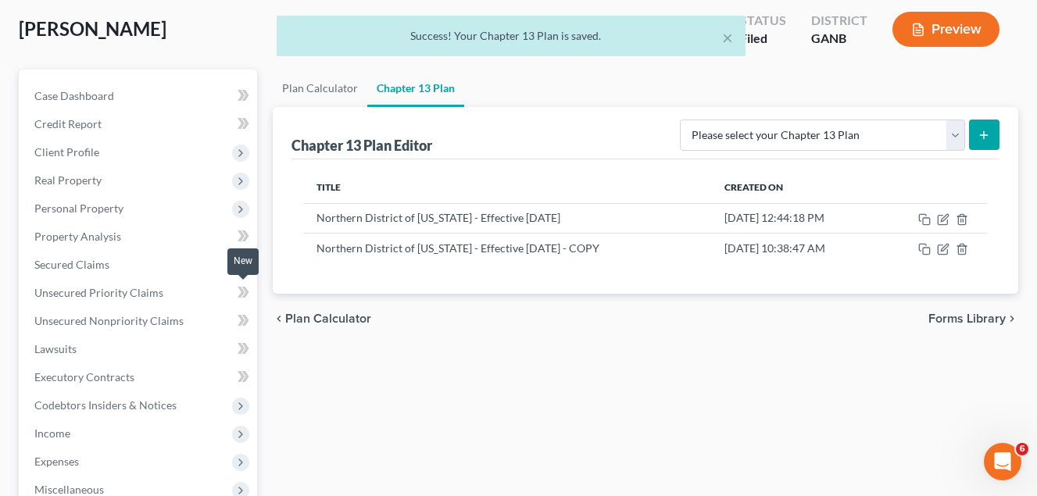
scroll to position [156, 0]
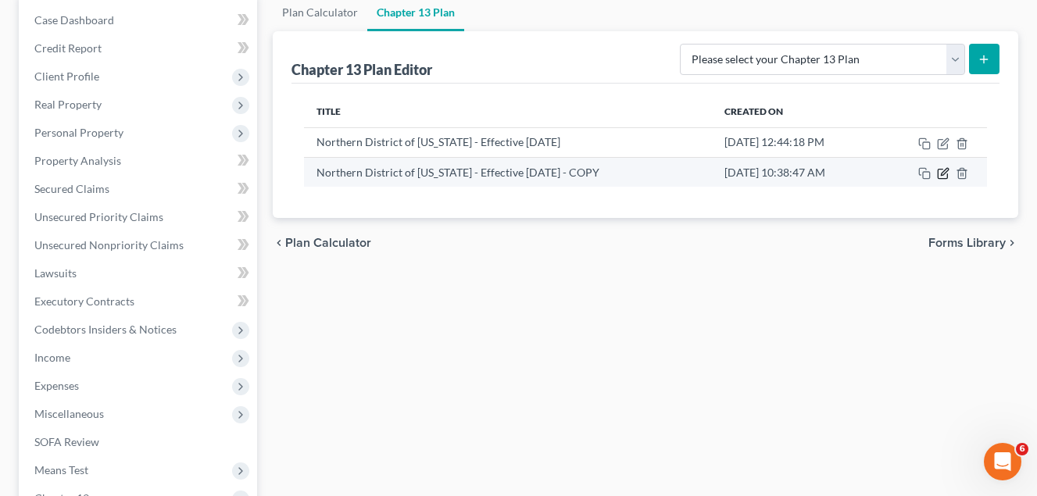
click at [943, 175] on icon "button" at bounding box center [944, 171] width 7 height 7
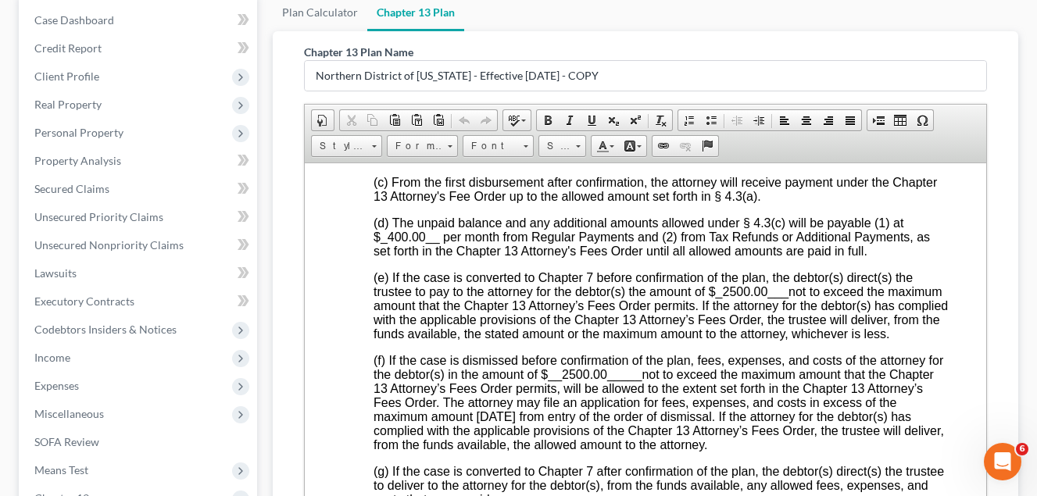
scroll to position [3596, 0]
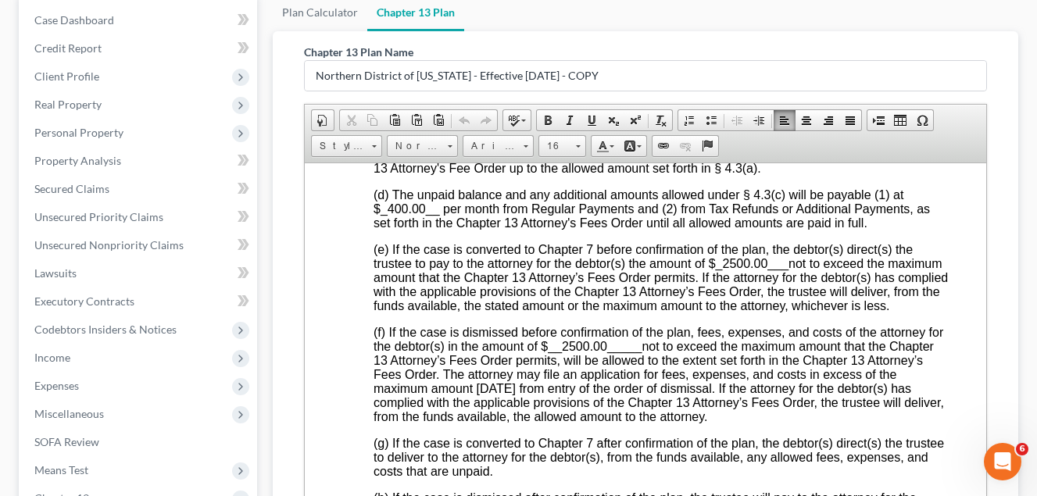
click at [394, 215] on span "_400.00__" at bounding box center [409, 208] width 59 height 13
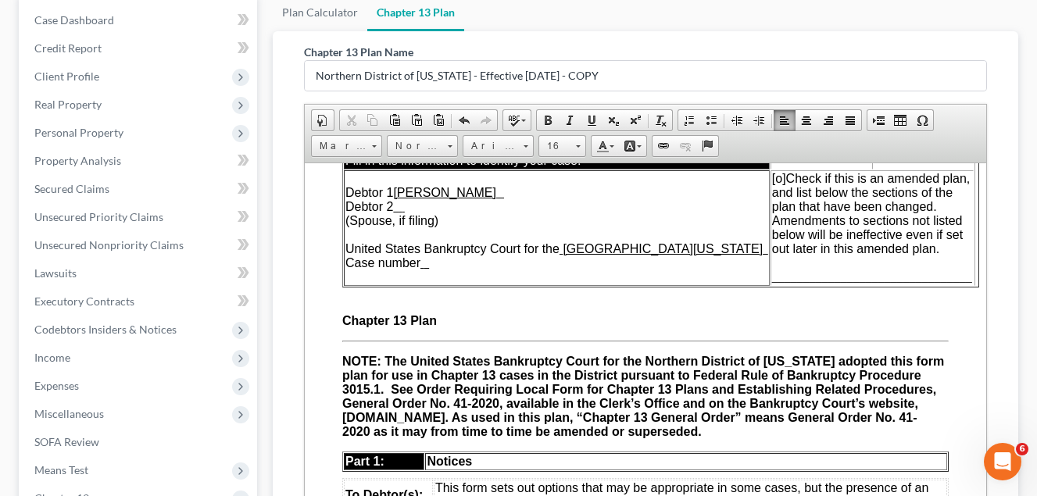
scroll to position [0, 0]
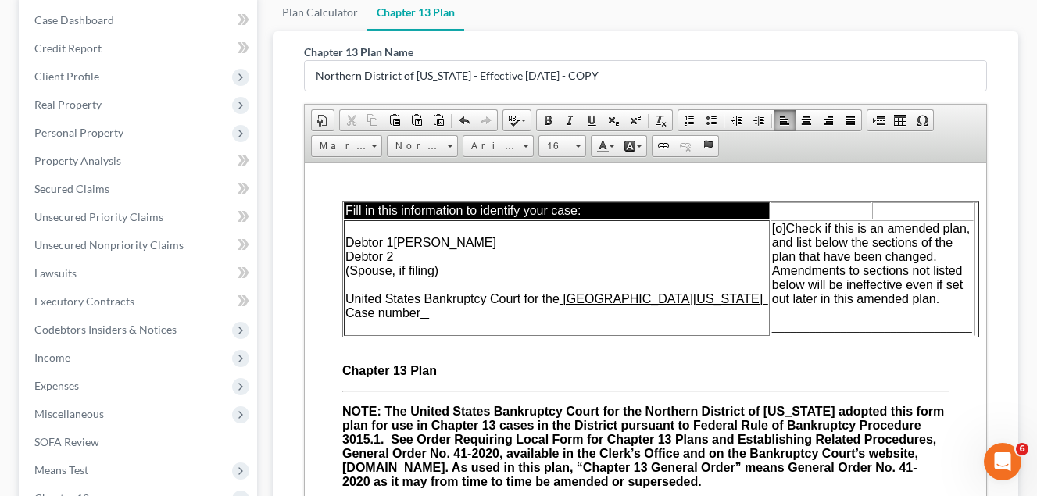
click at [771, 229] on span "[o]" at bounding box center [778, 227] width 14 height 13
click at [771, 325] on span "________________________________" at bounding box center [871, 326] width 200 height 13
click at [771, 326] on span "__2.14.3______________________________" at bounding box center [886, 326] width 231 height 13
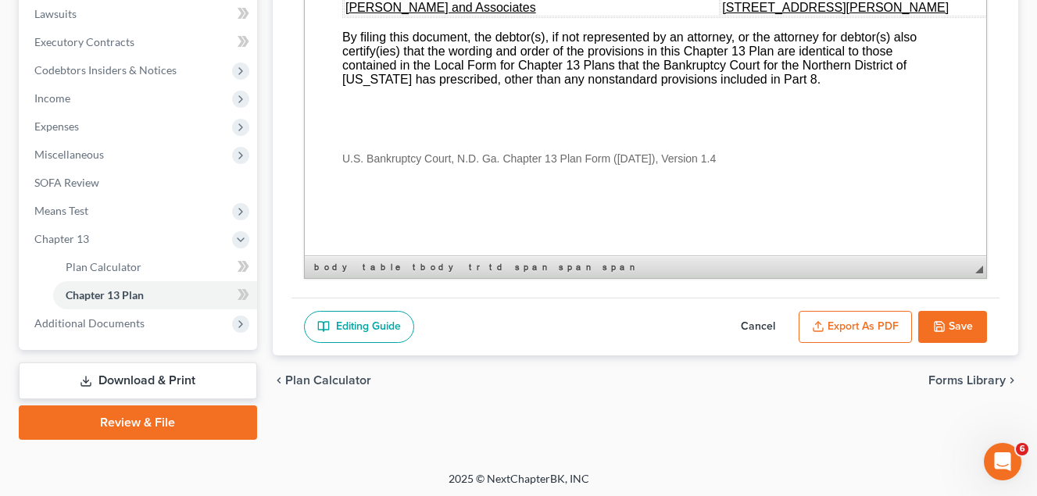
scroll to position [419, 0]
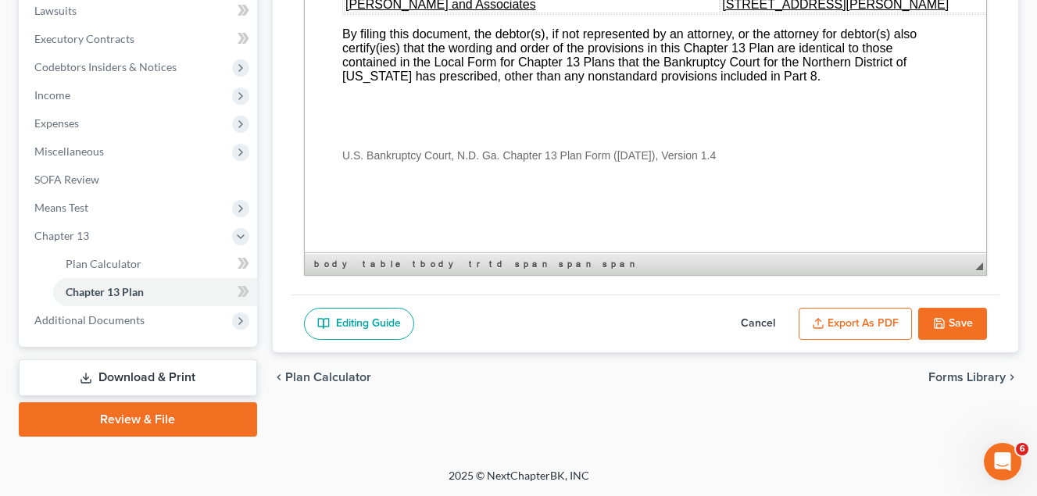
click at [949, 319] on button "Save" at bounding box center [952, 324] width 69 height 33
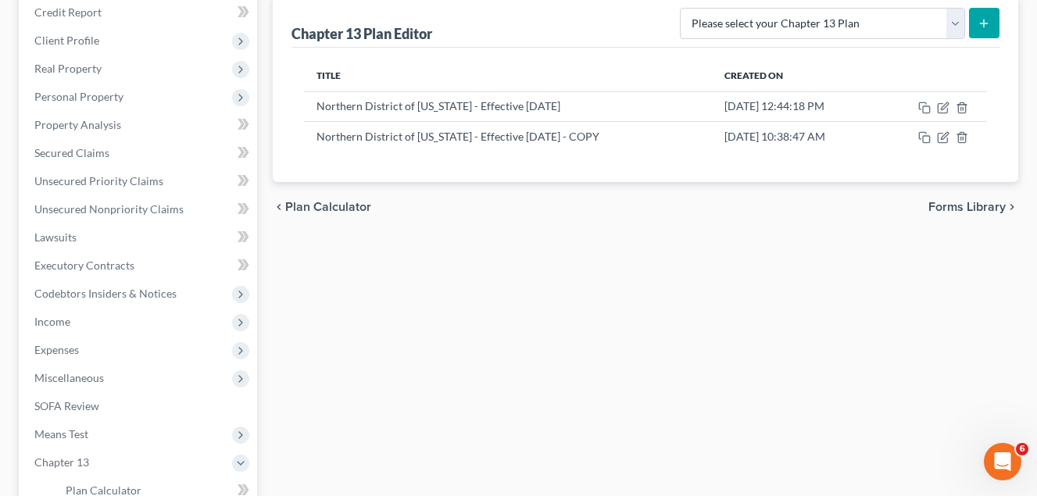
scroll to position [156, 0]
